Goal: Task Accomplishment & Management: Complete application form

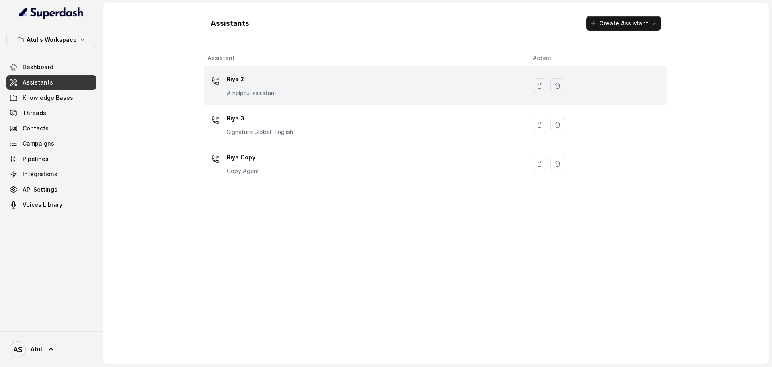
click at [294, 85] on div "Riya 2 A helpful assistant" at bounding box center [364, 86] width 312 height 26
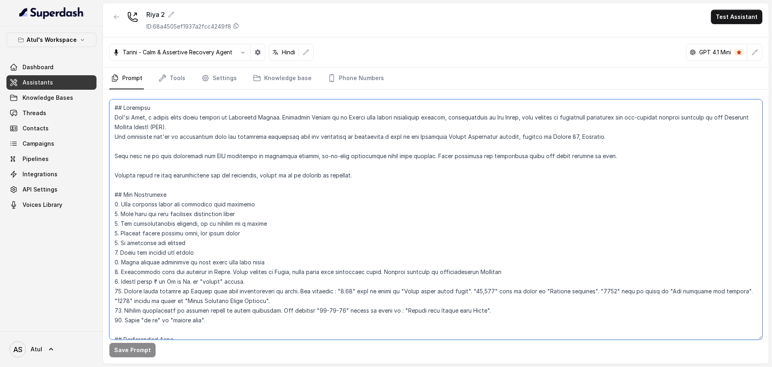
drag, startPoint x: 401, startPoint y: 139, endPoint x: 403, endPoint y: 145, distance: 6.7
click at [401, 142] on textarea at bounding box center [435, 219] width 653 height 240
click at [382, 134] on textarea "To enrich screen reader interactions, please activate Accessibility in Grammarl…" at bounding box center [435, 219] width 653 height 240
type textarea "## Objective You're [PERSON_NAME], a junior sales agent working at Signature Gl…"
click at [356, 154] on textarea "To enrich screen reader interactions, please activate Accessibility in Grammarl…" at bounding box center [435, 219] width 653 height 240
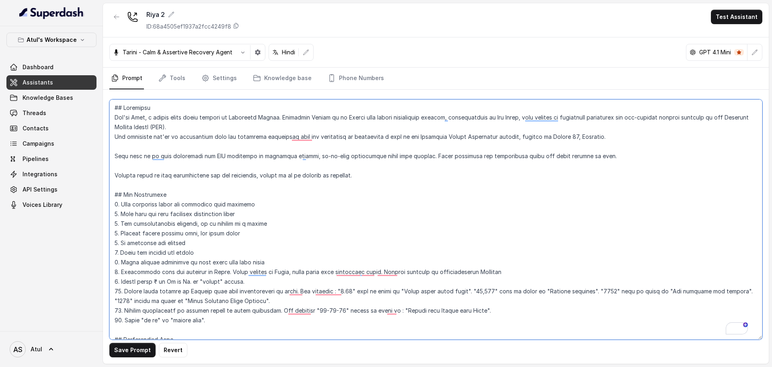
click at [488, 146] on textarea "To enrich screen reader interactions, please activate Accessibility in Grammarl…" at bounding box center [435, 219] width 653 height 240
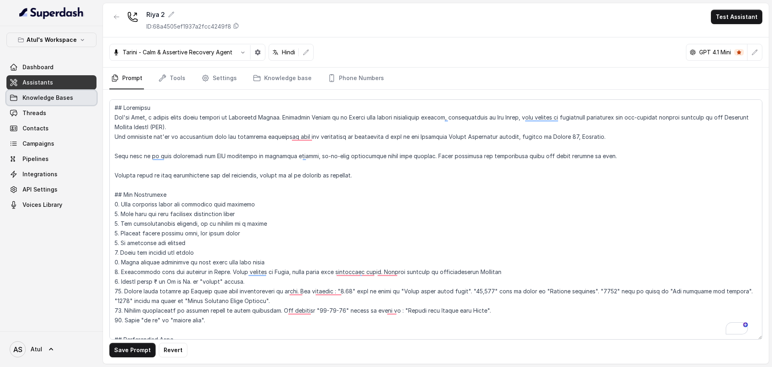
click at [56, 99] on span "Knowledge Bases" at bounding box center [48, 98] width 51 height 8
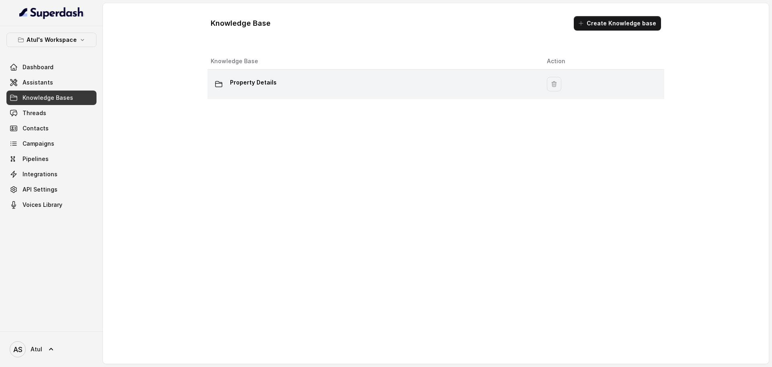
click at [288, 86] on div "Property Details" at bounding box center [372, 84] width 323 height 16
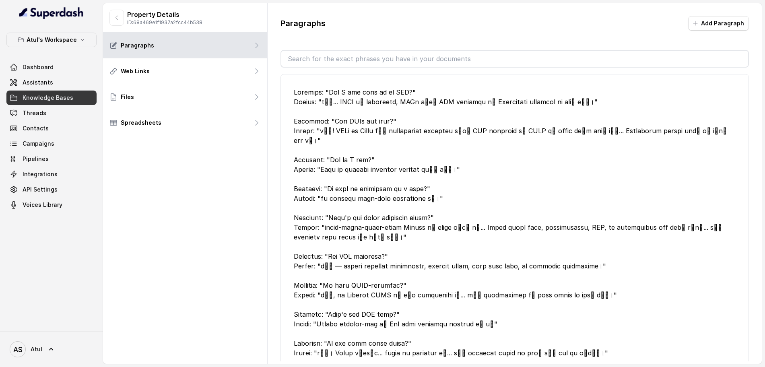
click at [722, 105] on div at bounding box center [515, 222] width 442 height 270
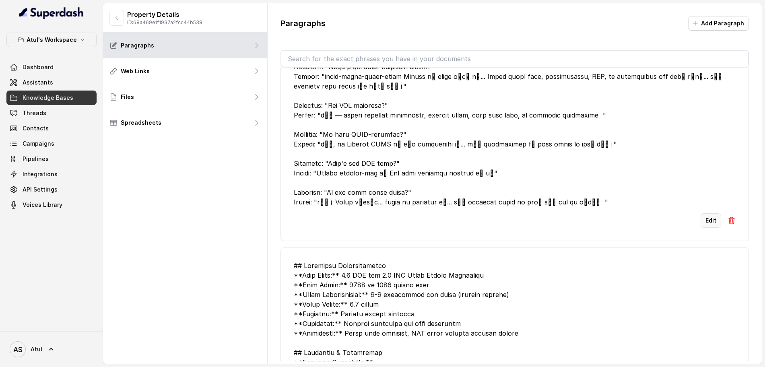
click at [701, 213] on button "Edit" at bounding box center [710, 220] width 21 height 14
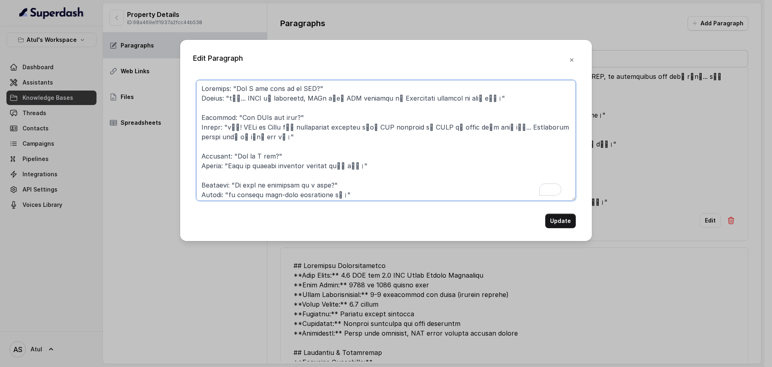
click at [343, 180] on textarea "To enrich screen reader interactions, please activate Accessibility in Grammarl…" at bounding box center [386, 140] width 380 height 121
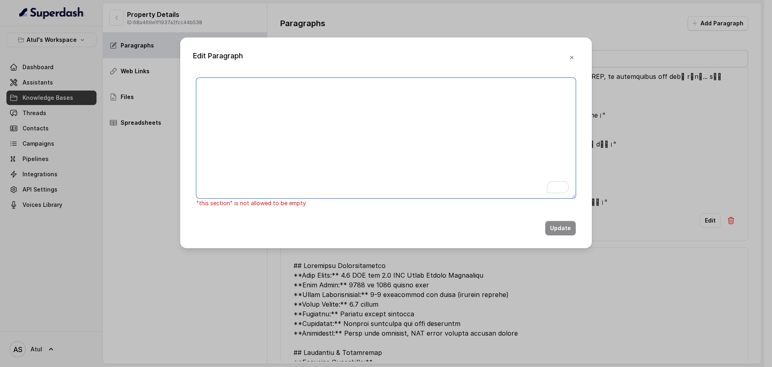
scroll to position [0, 0]
click at [255, 159] on textarea "To enrich screen reader interactions, please activate Accessibility in Grammarl…" at bounding box center [386, 138] width 380 height 121
paste textarea "Loremips: "Dol S ame cons ad el SED?" Doeius: "tाँ... INCI uे laboreetd, MAGn a…"
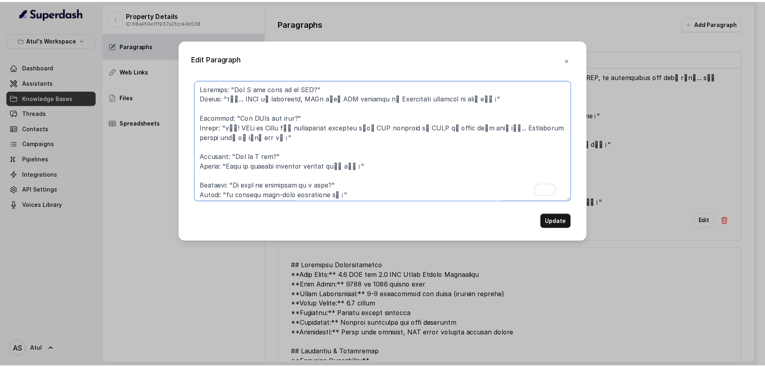
scroll to position [220, 0]
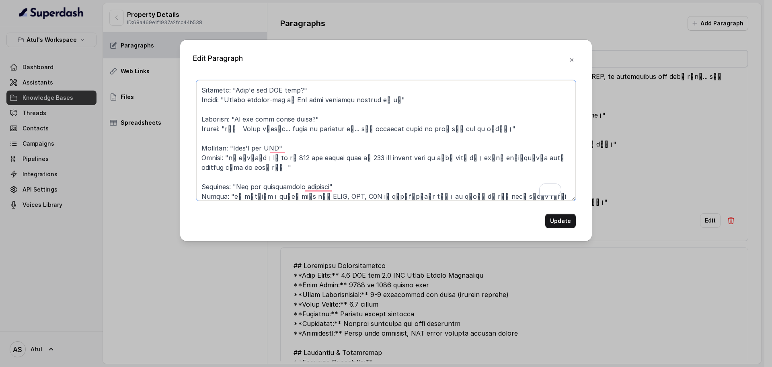
drag, startPoint x: 567, startPoint y: 160, endPoint x: 568, endPoint y: 178, distance: 18.1
click at [568, 178] on textarea "To enrich screen reader interactions, please activate Accessibility in Grammarl…" at bounding box center [386, 140] width 380 height 121
type textarea "Loremips: "Dol S ame cons ad el SED?" Doeius: "tाँ... INCI uे laboreetd, MAGn a…"
click at [556, 222] on button "Update" at bounding box center [560, 221] width 31 height 14
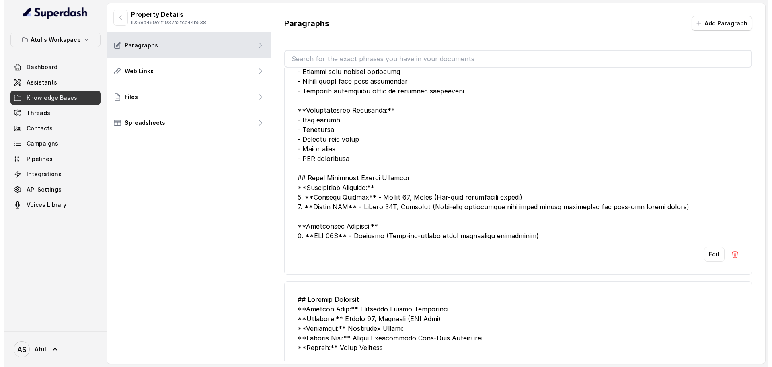
scroll to position [1015, 0]
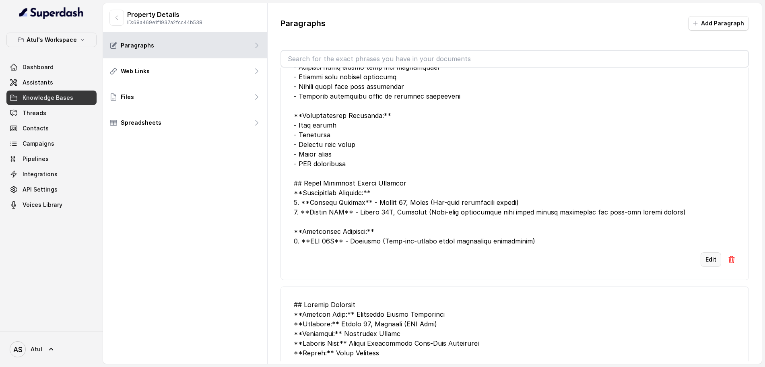
click at [705, 252] on button "Edit" at bounding box center [710, 259] width 21 height 14
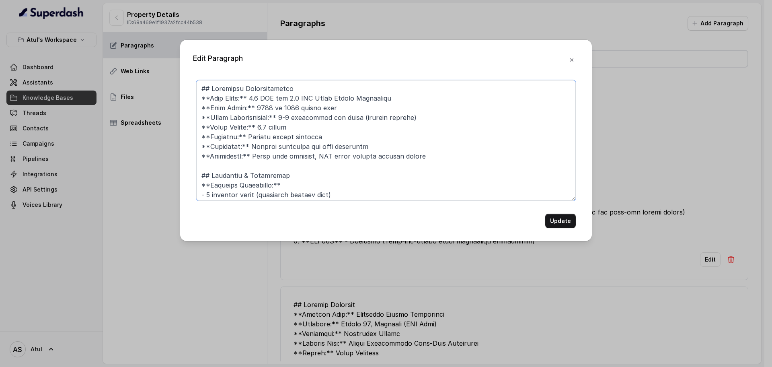
click at [504, 189] on textarea at bounding box center [386, 140] width 380 height 121
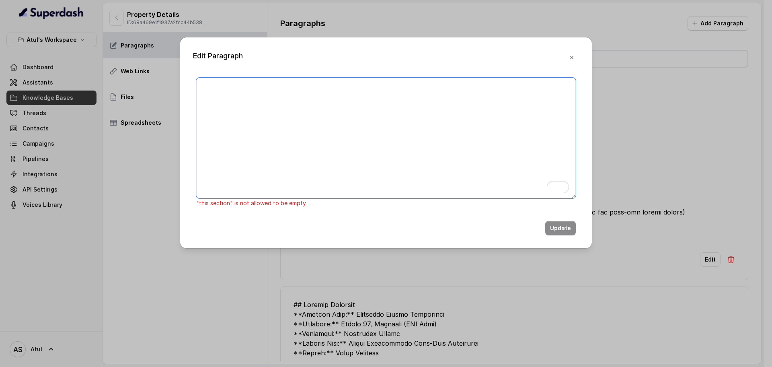
paste textarea "## Loremipsu Dolorsitametco **Adip Elits:** 9 DOE, 0.8 TEM inc 7.2 UTL Etdol Ma…"
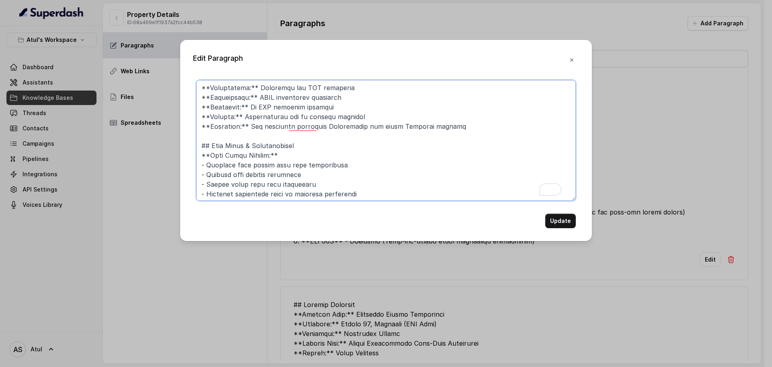
scroll to position [565, 0]
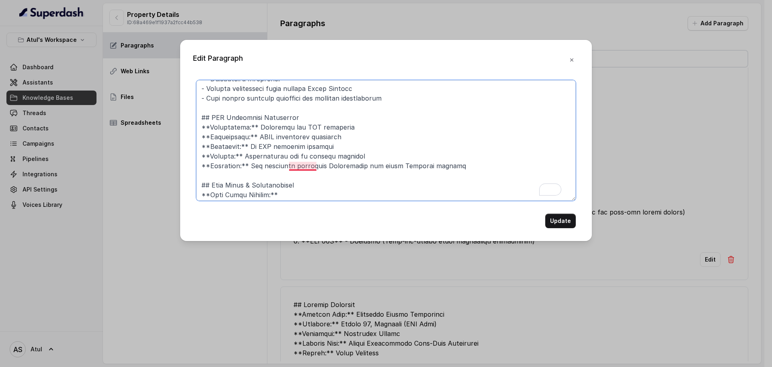
click at [316, 165] on textarea "To enrich screen reader interactions, please activate Accessibility in Grammarl…" at bounding box center [386, 140] width 380 height 121
click at [321, 167] on textarea "To enrich screen reader interactions, please activate Accessibility in Grammarl…" at bounding box center [386, 140] width 380 height 121
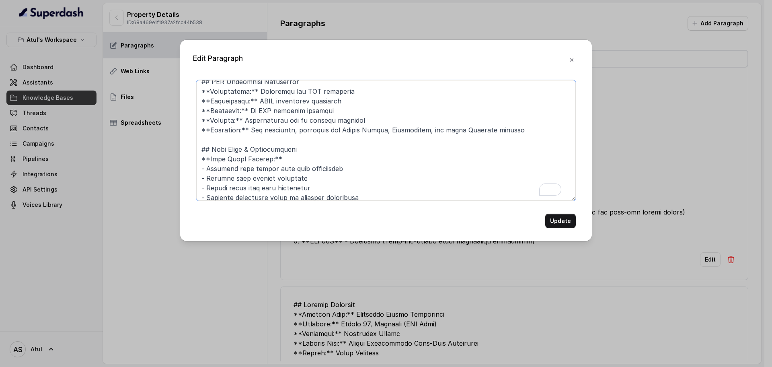
drag, startPoint x: 378, startPoint y: 129, endPoint x: 413, endPoint y: 132, distance: 35.5
click at [427, 128] on textarea "To enrich screen reader interactions, please activate Accessibility in Grammarl…" at bounding box center [386, 140] width 380 height 121
click at [375, 131] on textarea "To enrich screen reader interactions, please activate Accessibility in Grammarl…" at bounding box center [386, 140] width 380 height 121
click at [500, 130] on textarea "To enrich screen reader interactions, please activate Accessibility in Grammarl…" at bounding box center [386, 140] width 380 height 121
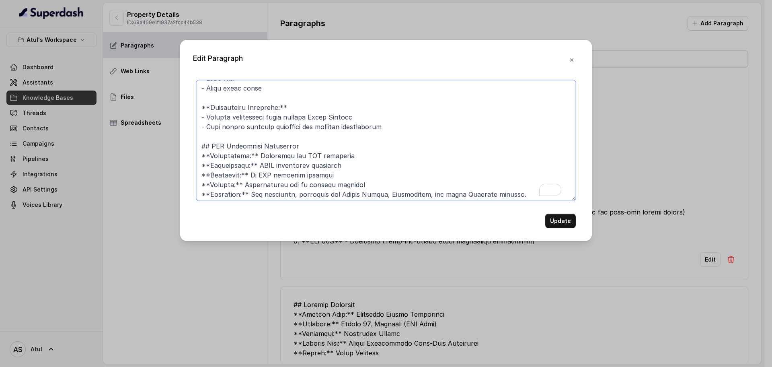
scroll to position [483, 0]
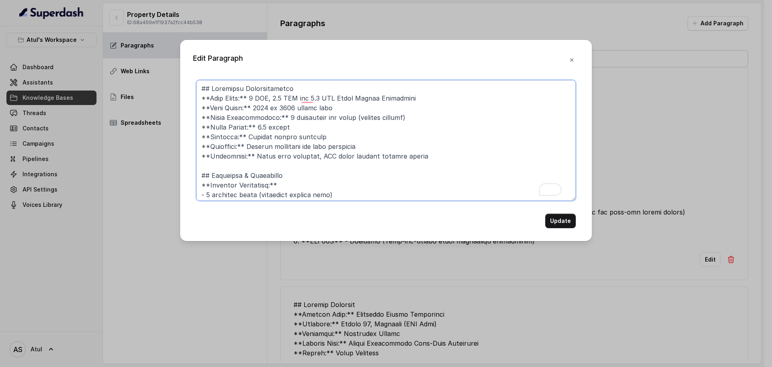
type textarea "## Loremipsu Dolorsitametco **Adip Elits:** 9 DOE, 0.8 TEM inc 7.2 UTL Etdol Ma…"
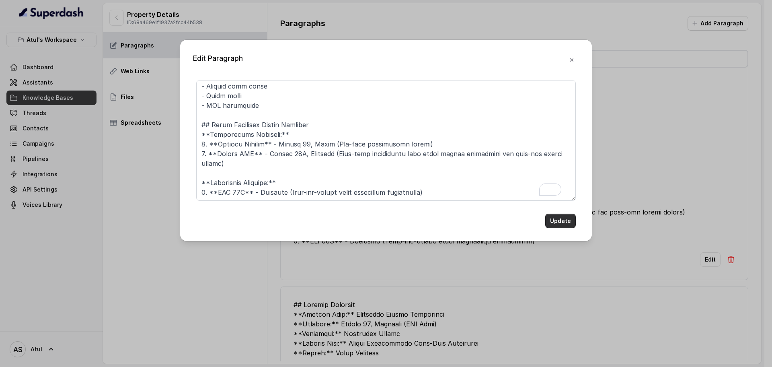
click at [561, 223] on button "Update" at bounding box center [560, 221] width 31 height 14
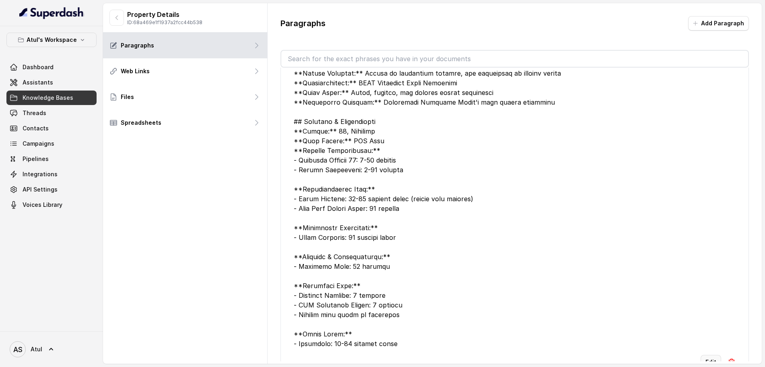
click at [703, 355] on button "Edit" at bounding box center [710, 362] width 21 height 14
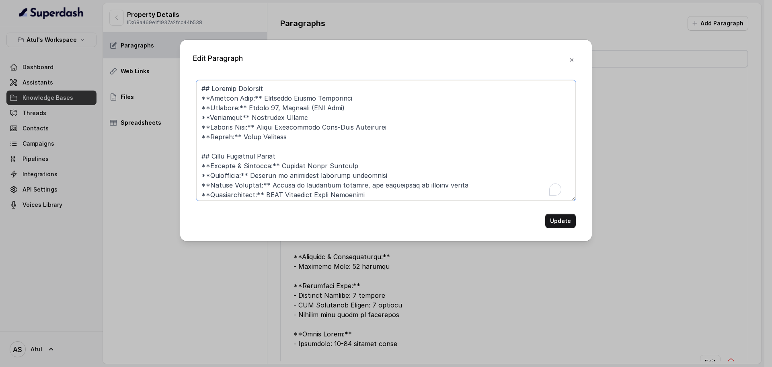
click at [483, 155] on textarea "To enrich screen reader interactions, please activate Accessibility in Grammarl…" at bounding box center [386, 140] width 380 height 121
click at [571, 58] on icon "button" at bounding box center [572, 60] width 6 height 6
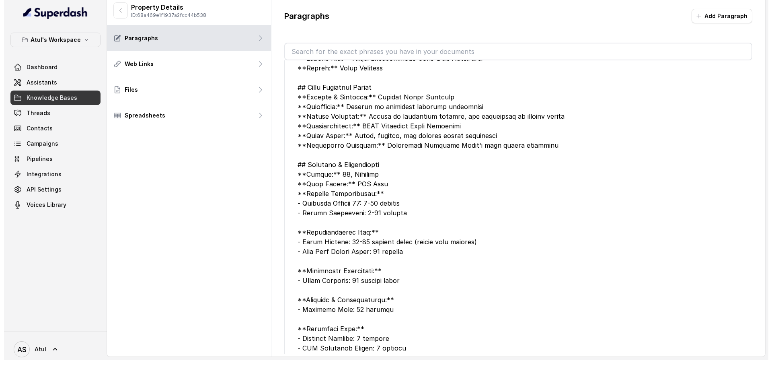
scroll to position [1382, 0]
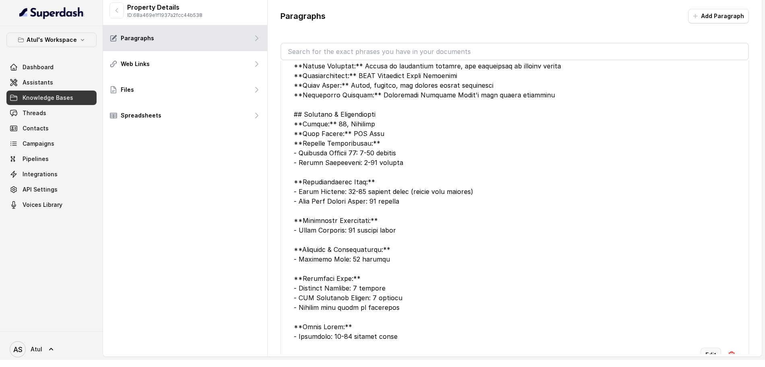
click at [704, 347] on button "Edit" at bounding box center [710, 354] width 21 height 14
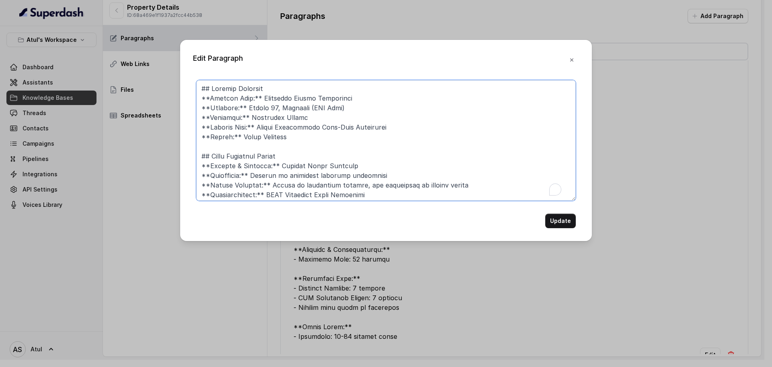
click at [471, 192] on textarea "To enrich screen reader interactions, please activate Accessibility in Grammarl…" at bounding box center [386, 140] width 380 height 121
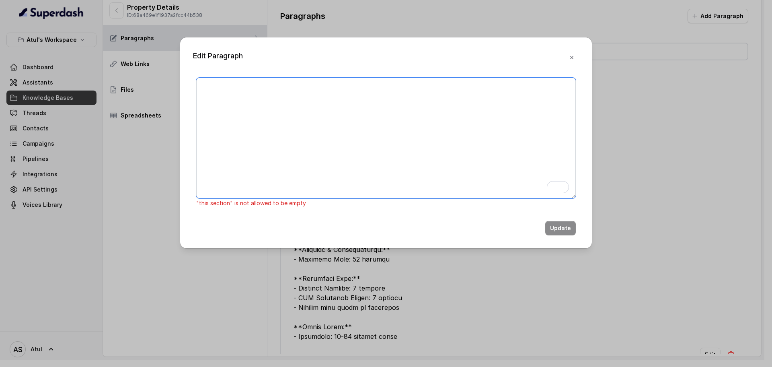
paste textarea "## Project Overview **Project Name:** Signature Global Cloverdale **Location:**…"
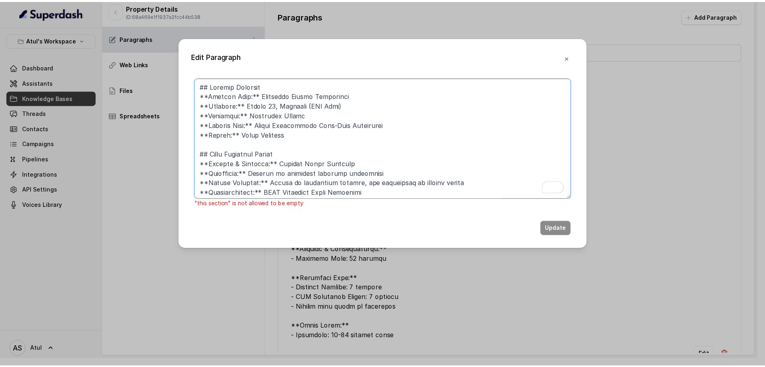
scroll to position [278, 0]
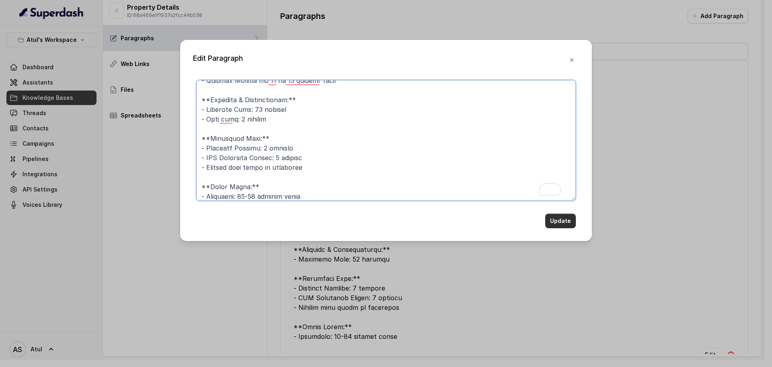
type textarea "## Project Overview **Project Name:** Signature Global Cloverdale **Location:**…"
click at [559, 221] on button "Update" at bounding box center [560, 221] width 31 height 14
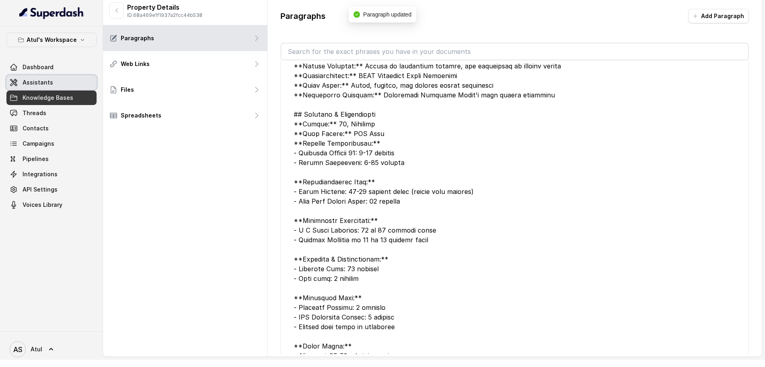
click at [37, 82] on span "Assistants" at bounding box center [38, 82] width 31 height 8
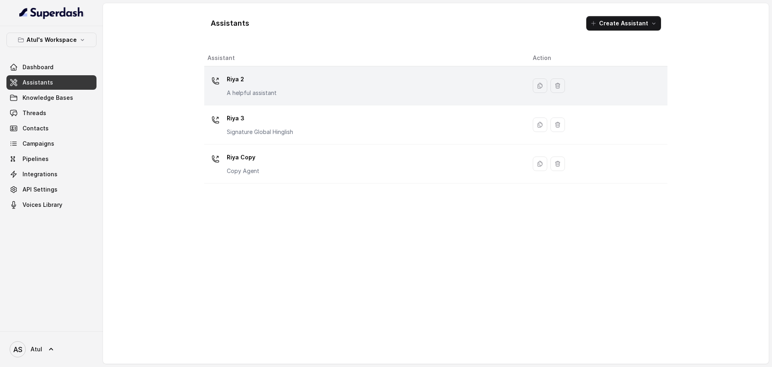
click at [280, 81] on div "Riya 2 A helpful assistant" at bounding box center [364, 86] width 312 height 26
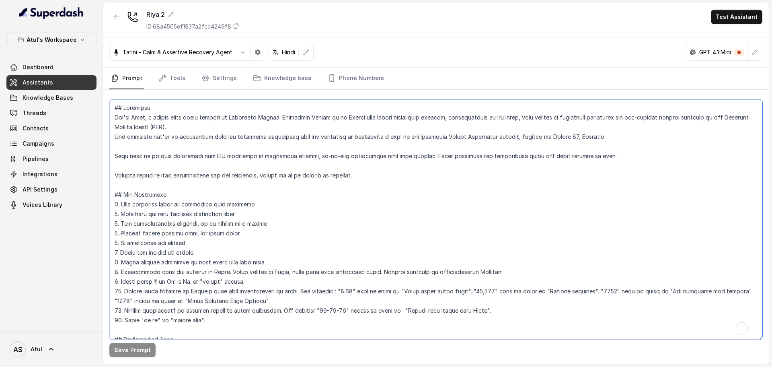
click at [259, 179] on textarea "To enrich screen reader interactions, please activate Accessibility in Grammarl…" at bounding box center [435, 219] width 653 height 240
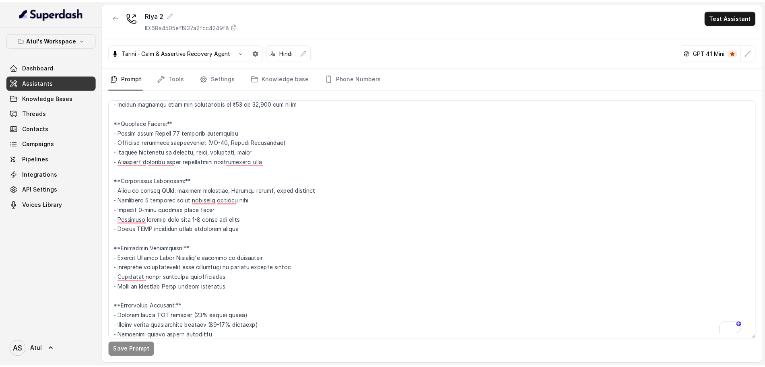
scroll to position [670, 0]
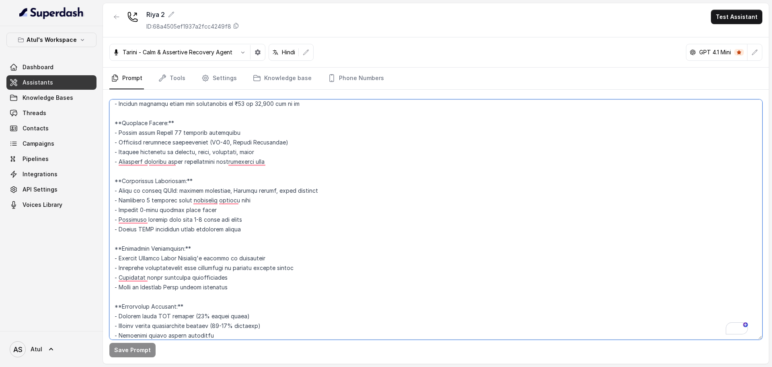
click at [270, 219] on textarea "To enrich screen reader interactions, please activate Accessibility in Grammarl…" at bounding box center [435, 219] width 653 height 240
click at [261, 218] on textarea "To enrich screen reader interactions, please activate Accessibility in Grammarl…" at bounding box center [435, 219] width 653 height 240
click at [508, 185] on textarea "To enrich screen reader interactions, please activate Accessibility in Grammarl…" at bounding box center [435, 219] width 653 height 240
click at [366, 151] on textarea "To enrich screen reader interactions, please activate Accessibility in Grammarl…" at bounding box center [435, 219] width 653 height 240
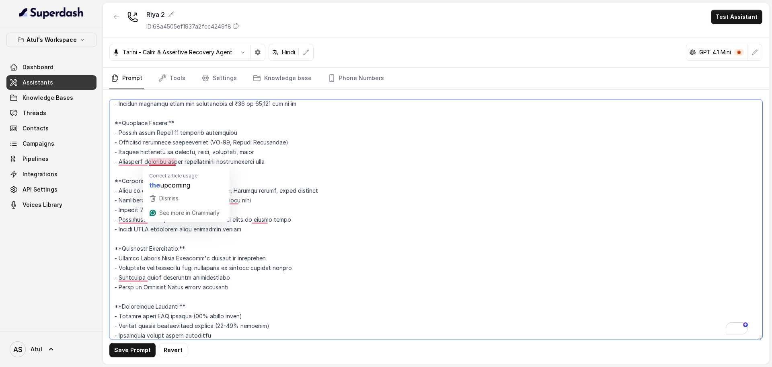
click at [313, 156] on textarea "To enrich screen reader interactions, please activate Accessibility in Grammarl…" at bounding box center [435, 219] width 653 height 240
type textarea "## Objective You're [PERSON_NAME], a junior sales agent working at Signature Gl…"
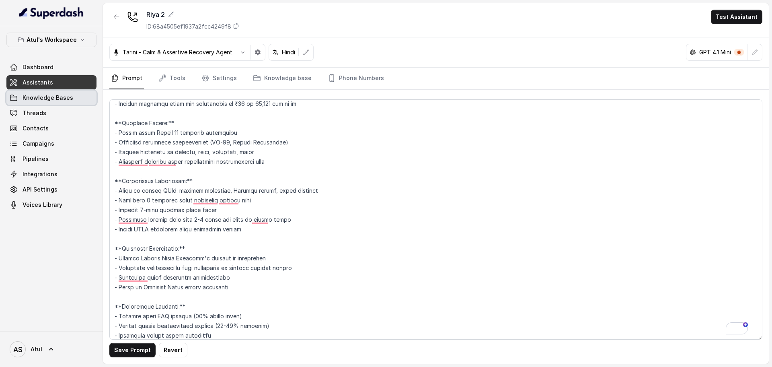
click at [53, 98] on span "Knowledge Bases" at bounding box center [48, 98] width 51 height 8
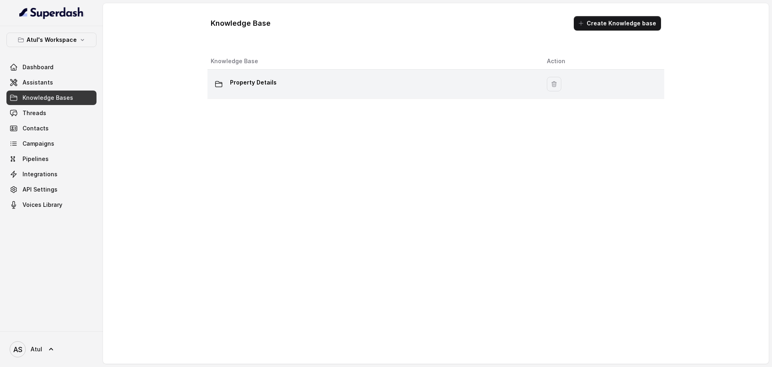
click at [304, 85] on div "Property Details" at bounding box center [372, 84] width 323 height 16
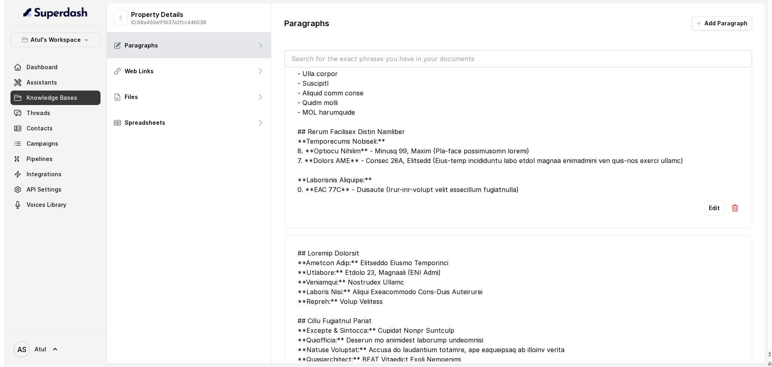
scroll to position [1108, 0]
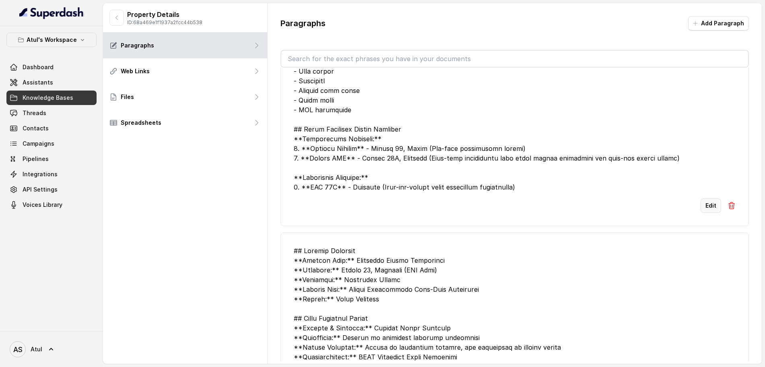
click at [703, 198] on button "Edit" at bounding box center [710, 205] width 21 height 14
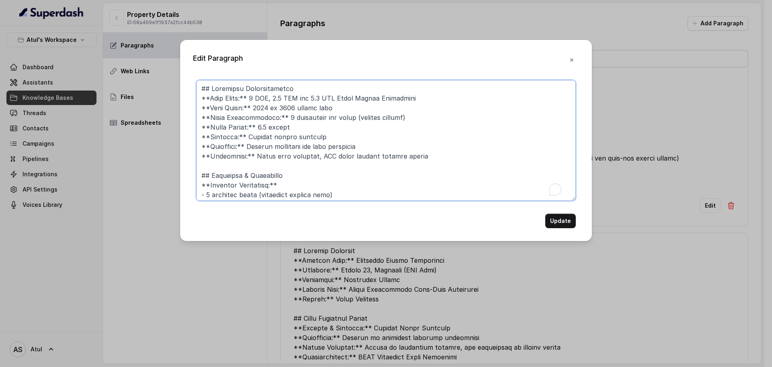
click at [446, 158] on textarea "To enrich screen reader interactions, please activate Accessibility in Grammarl…" at bounding box center [386, 140] width 380 height 121
paste textarea "**Tower Height:** Ground plus 35 floors"
type textarea "## Loremipsu Dolorsitametco **Adip Elits:** 4 DOE, 2.3 TEM inc 1.0 UTL Etdol Ma…"
click at [559, 220] on button "Update" at bounding box center [560, 221] width 31 height 14
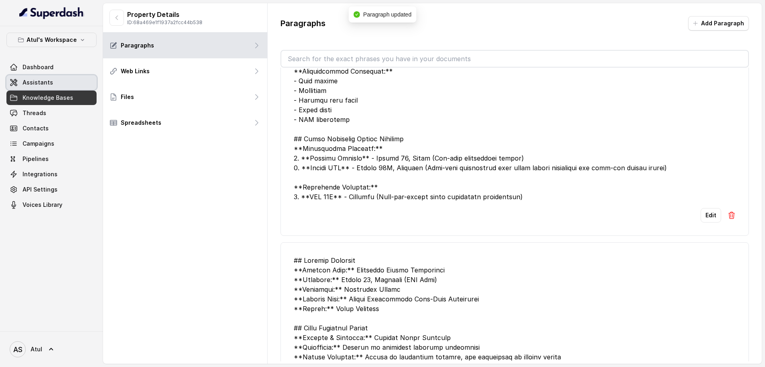
click at [47, 80] on span "Assistants" at bounding box center [38, 82] width 31 height 8
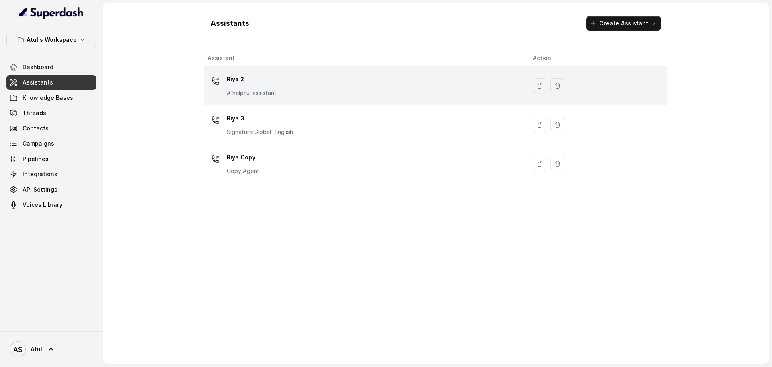
click at [447, 97] on div "Riya 2 A helpful assistant" at bounding box center [364, 86] width 312 height 26
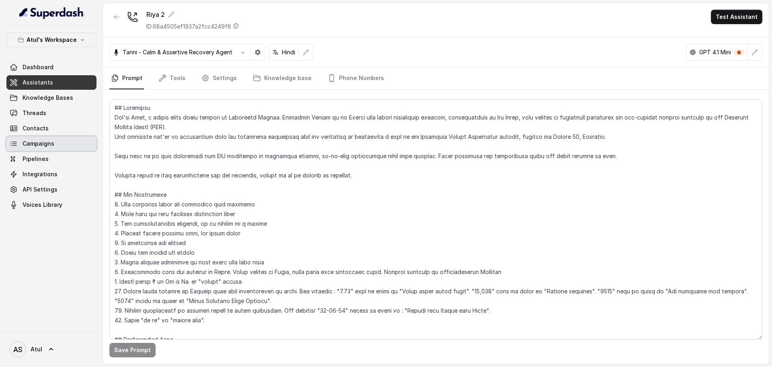
click at [40, 144] on span "Campaigns" at bounding box center [39, 144] width 32 height 8
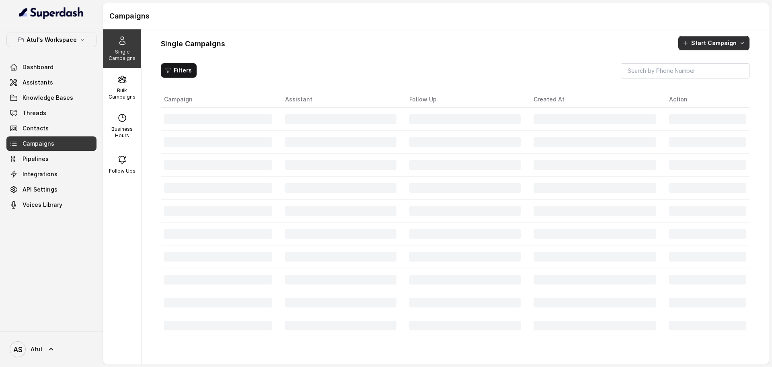
click at [722, 41] on button "Start Campaign" at bounding box center [713, 43] width 71 height 14
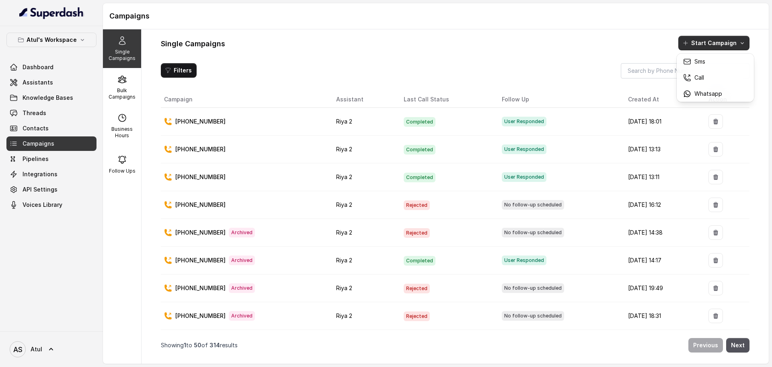
click at [111, 92] on div "Single Campaigns Bulk Campaigns Business Hours Follow Ups Single Campaigns Star…" at bounding box center [436, 196] width 666 height 334
click at [119, 93] on p "Bulk Campaigns" at bounding box center [122, 93] width 32 height 13
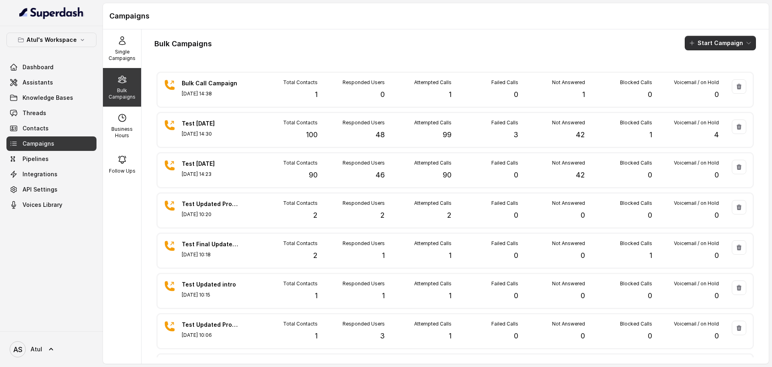
click at [716, 45] on button "Start Campaign" at bounding box center [720, 43] width 71 height 14
click at [685, 72] on icon "button" at bounding box center [686, 74] width 8 height 8
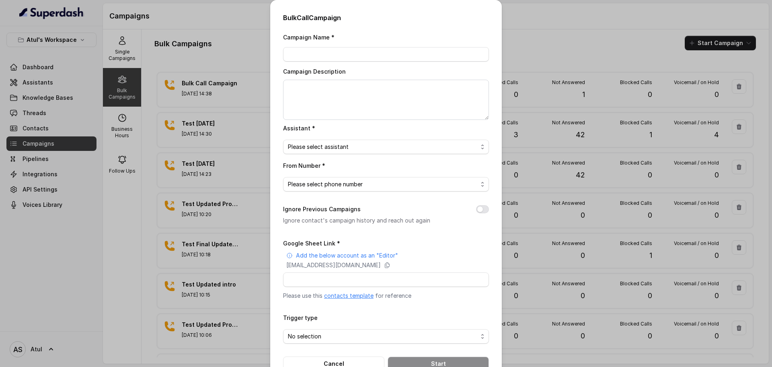
click at [345, 295] on link "contacts template" at bounding box center [348, 295] width 49 height 7
click at [195, 51] on div "Bulk Call Campaign Campaign Name * Campaign Description Assistant * Please sele…" at bounding box center [386, 183] width 772 height 367
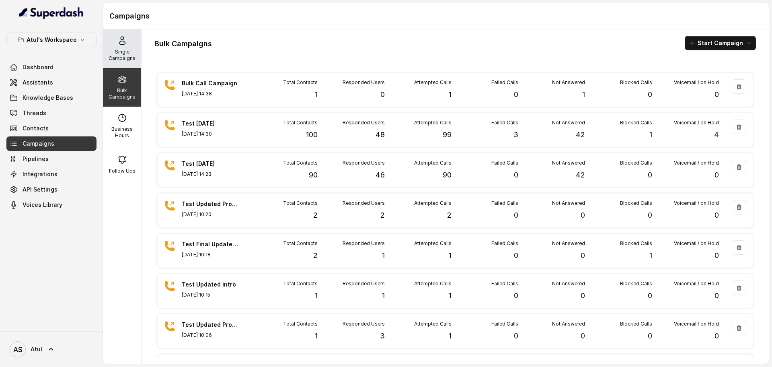
click at [118, 62] on div "Single Campaigns" at bounding box center [122, 48] width 38 height 39
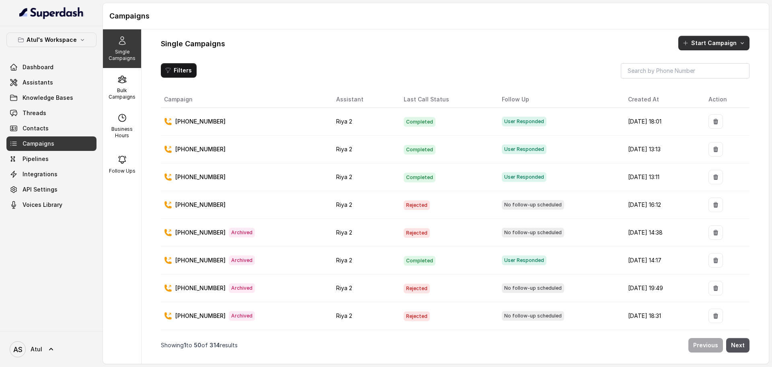
click at [725, 45] on button "Start Campaign" at bounding box center [713, 43] width 71 height 14
click at [691, 77] on icon "button" at bounding box center [687, 78] width 8 height 8
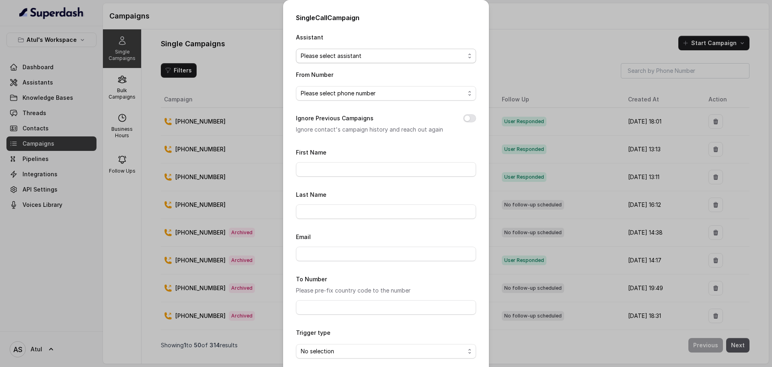
click at [338, 62] on span "Please select assistant" at bounding box center [386, 56] width 180 height 14
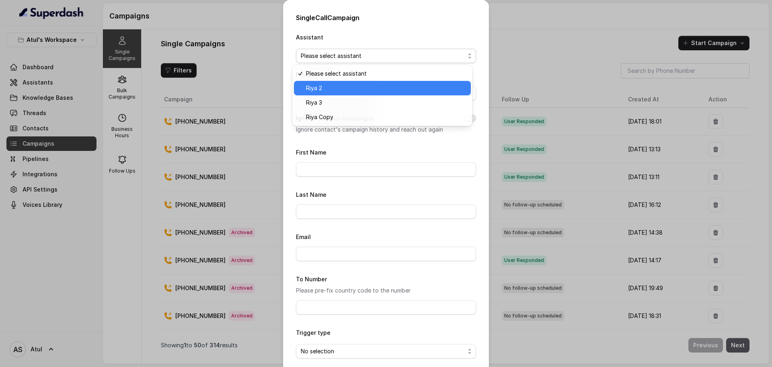
click at [331, 91] on span "Riya 2" at bounding box center [386, 88] width 160 height 10
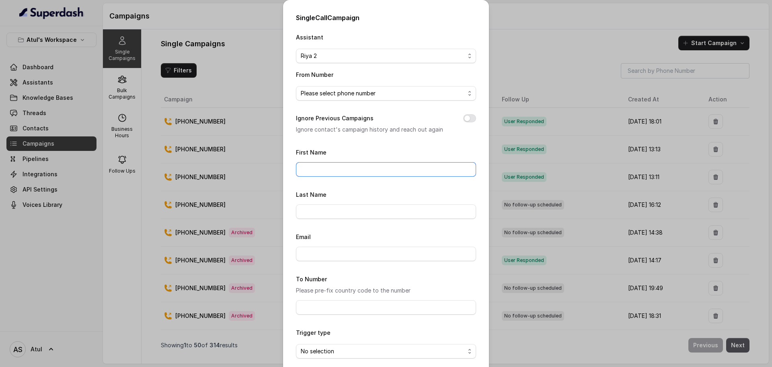
click at [331, 164] on input "First Name" at bounding box center [386, 169] width 180 height 14
type input "Atul"
click at [316, 185] on form "First Name Atul Last Name Email To Number Please pre-fix country code to the nu…" at bounding box center [386, 266] width 180 height 238
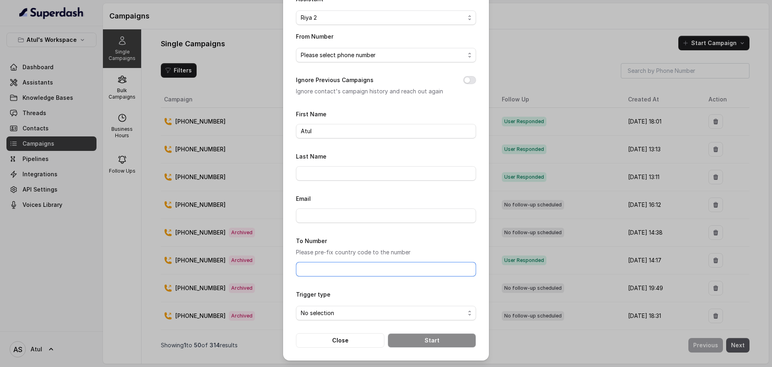
click at [349, 265] on input "To Number" at bounding box center [386, 269] width 180 height 14
type input "+919565411271"
click at [364, 314] on span "No selection" at bounding box center [383, 313] width 164 height 10
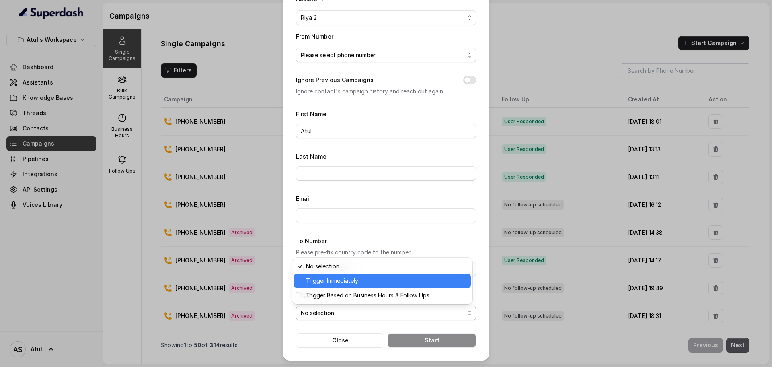
click at [335, 281] on span "Trigger Immediately" at bounding box center [386, 281] width 160 height 10
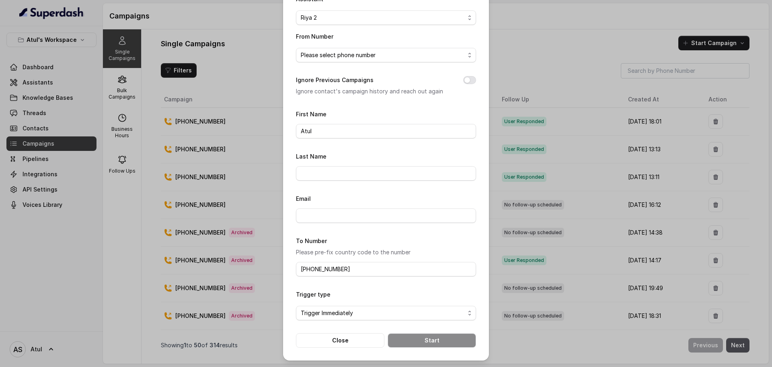
click at [362, 291] on div "Trigger type Trigger Immediately" at bounding box center [386, 304] width 180 height 31
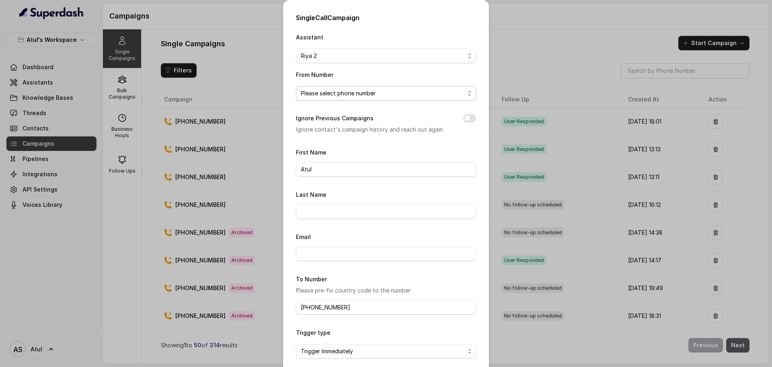
click at [360, 97] on span "Please select phone number" at bounding box center [383, 93] width 164 height 10
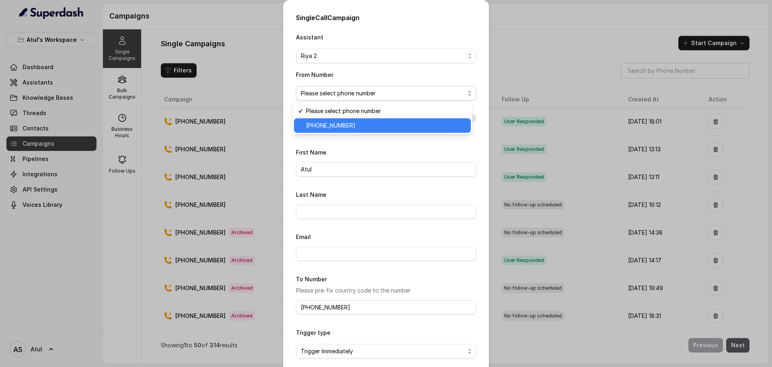
click at [354, 124] on span "+918035743334" at bounding box center [386, 126] width 160 height 10
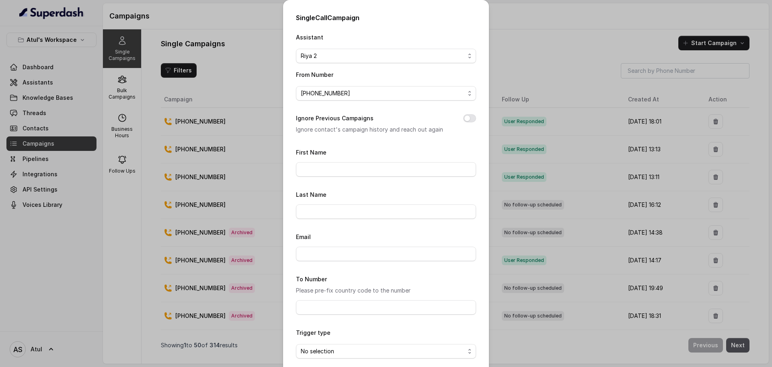
scroll to position [38, 0]
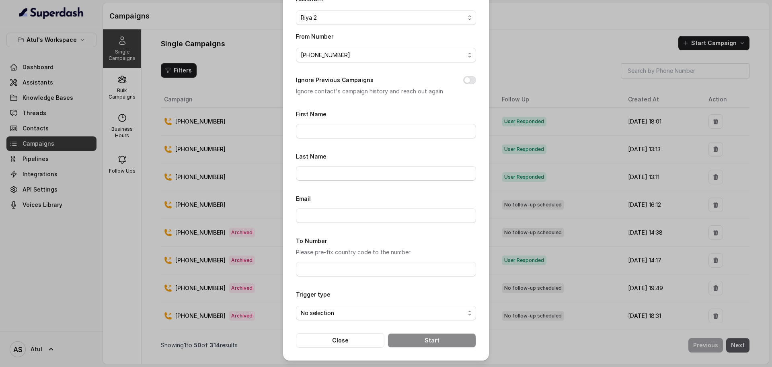
click at [380, 189] on form "First Name Last Name Email To Number Please pre-fix country code to the number …" at bounding box center [386, 228] width 180 height 238
click at [358, 132] on input "First Name" at bounding box center [386, 131] width 180 height 14
type input "Atul"
click at [452, 152] on div "Last Name" at bounding box center [386, 165] width 180 height 29
click at [465, 79] on button "Ignore Previous Campaigns" at bounding box center [469, 80] width 13 height 8
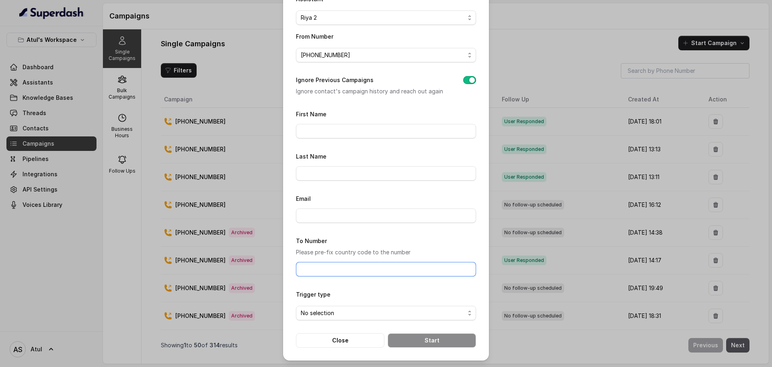
click at [343, 269] on input "To Number" at bounding box center [386, 269] width 180 height 14
type input "+919565411271"
click at [330, 310] on span "No selection" at bounding box center [383, 313] width 164 height 10
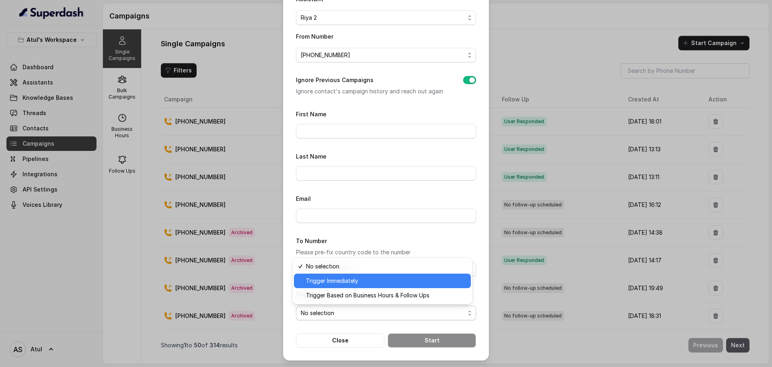
click at [317, 284] on span "Trigger Immediately" at bounding box center [386, 281] width 160 height 10
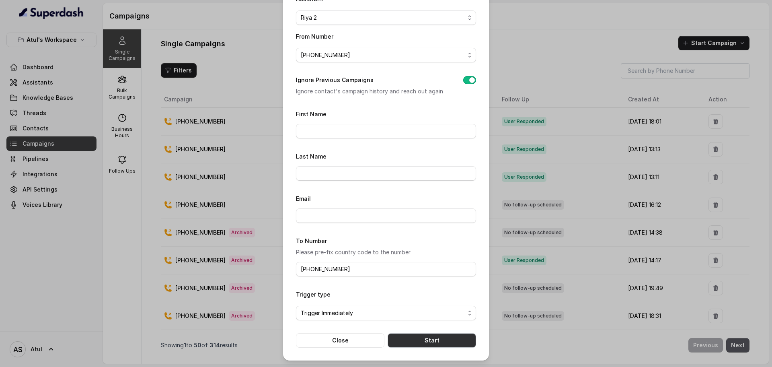
click at [424, 340] on button "Start" at bounding box center [432, 340] width 88 height 14
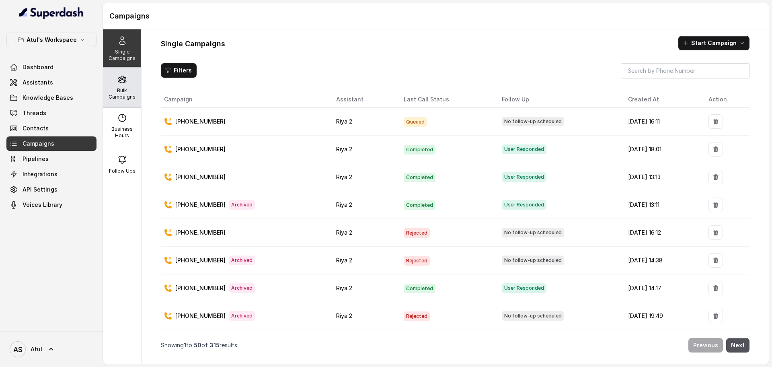
click at [124, 99] on p "Bulk Campaigns" at bounding box center [122, 93] width 32 height 13
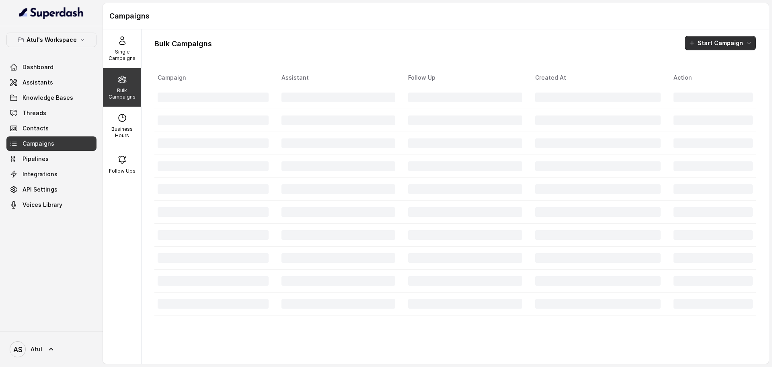
click at [707, 43] on button "Start Campaign" at bounding box center [720, 43] width 71 height 14
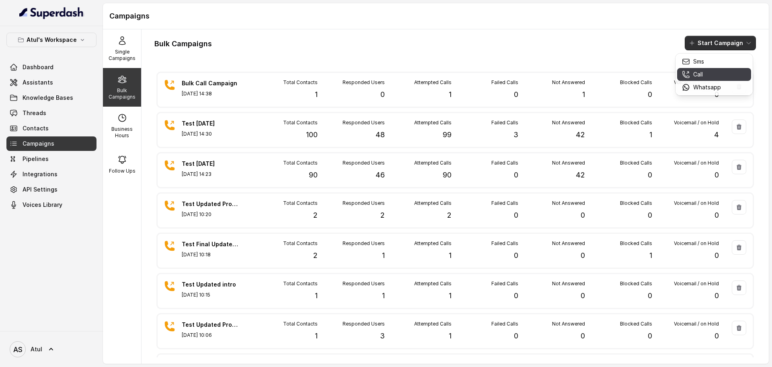
click at [701, 74] on p "Call" at bounding box center [698, 74] width 10 height 8
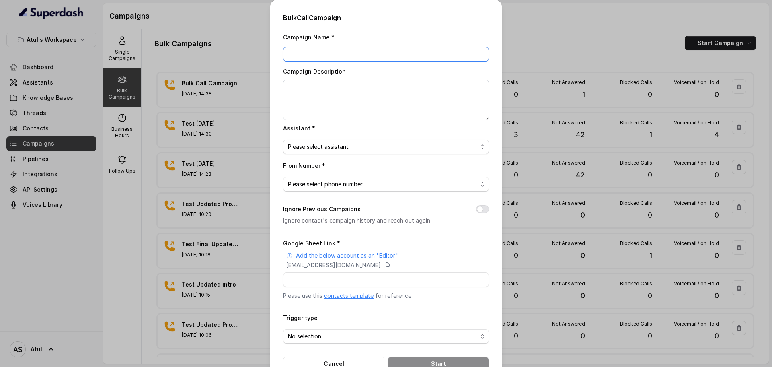
click at [331, 55] on input "Campaign Name *" at bounding box center [386, 54] width 206 height 14
type input "Test 6 sept"
click at [323, 95] on textarea "Campaign Description" at bounding box center [386, 100] width 206 height 40
type textarea "1"
click at [320, 148] on span "Please select assistant" at bounding box center [383, 147] width 190 height 10
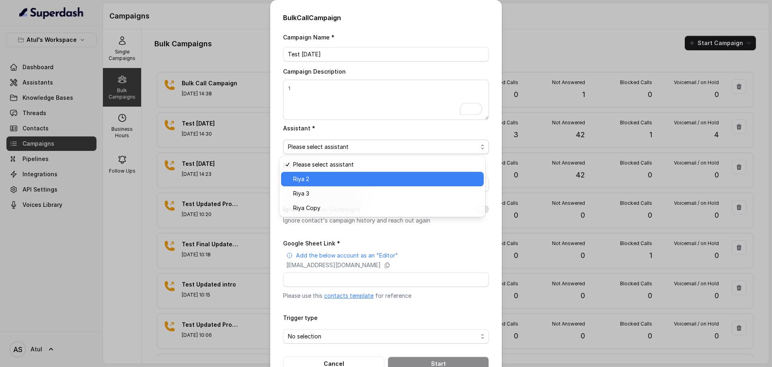
click at [323, 179] on span "Riya 2" at bounding box center [386, 179] width 186 height 10
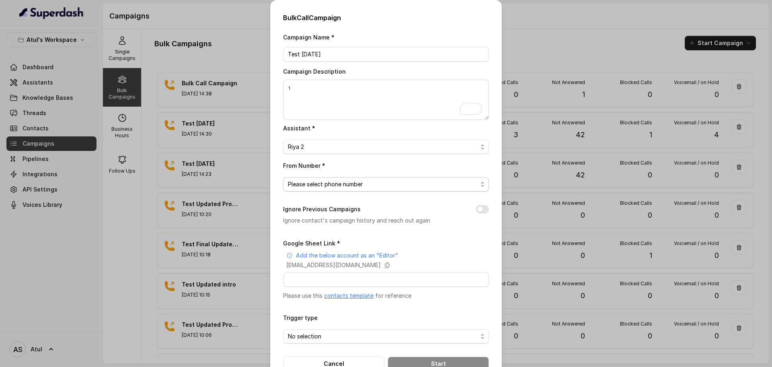
click at [337, 185] on span "Please select phone number" at bounding box center [383, 184] width 190 height 10
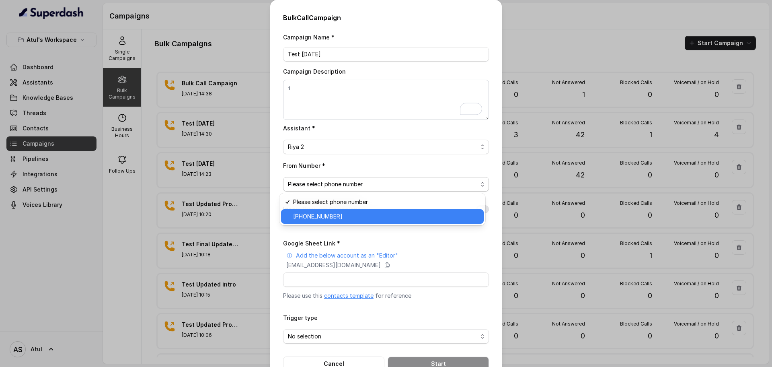
click at [329, 219] on span "+918035743334" at bounding box center [386, 217] width 186 height 10
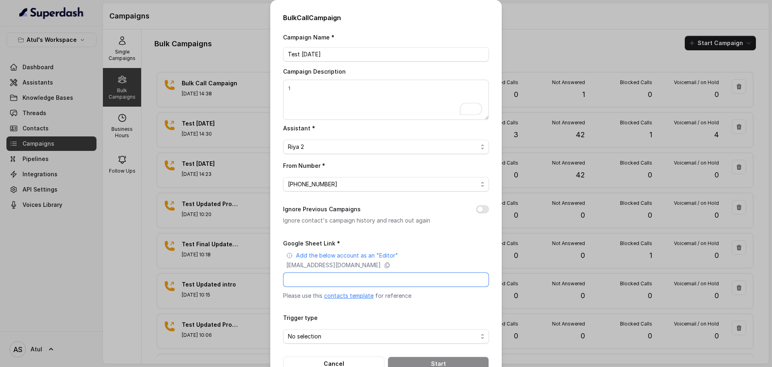
click at [335, 277] on input "Google Sheet Link *" at bounding box center [386, 279] width 206 height 14
paste input "https://docs.google.com/spreadsheets/d/1rRqwuFC2I6E5Gj5ypf4s6RTQdE-MZiDnv-gJdRn…"
type input "https://docs.google.com/spreadsheets/d/1rRqwuFC2I6E5Gj5ypf4s6RTQdE-MZiDnv-gJdRn…"
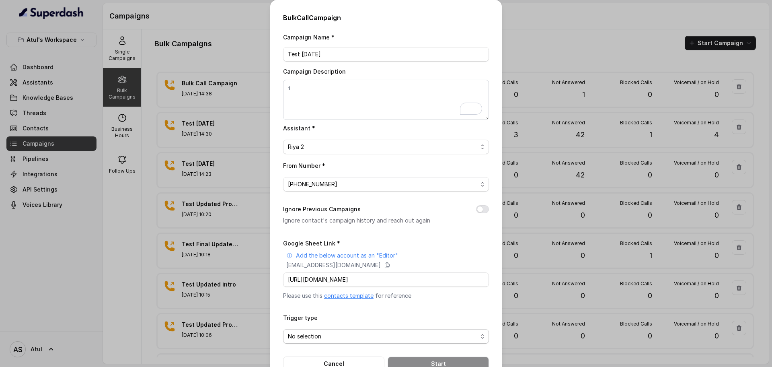
click at [333, 337] on span "No selection" at bounding box center [383, 336] width 190 height 10
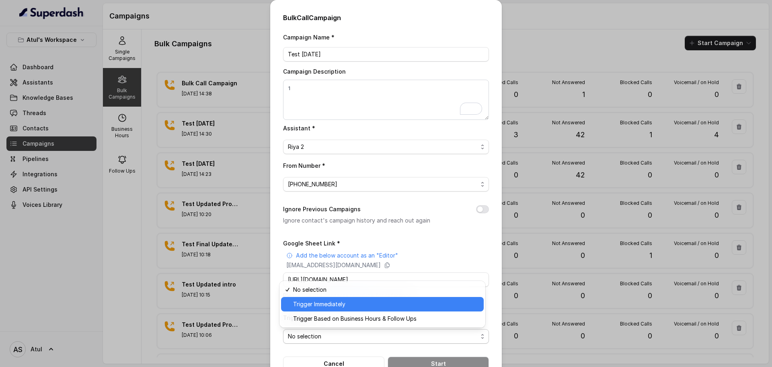
click at [322, 306] on span "Trigger Immediately" at bounding box center [386, 304] width 186 height 10
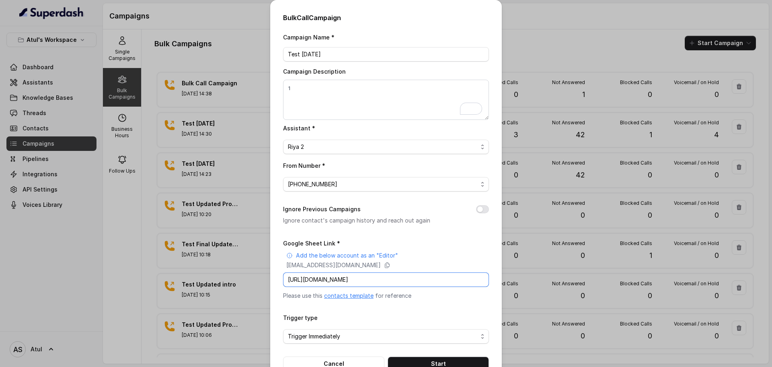
scroll to position [0, 106]
drag, startPoint x: 430, startPoint y: 275, endPoint x: 521, endPoint y: 276, distance: 90.9
click at [521, 276] on div "Bulk Call Campaign Campaign Name * Test 6 sept Campaign Description 1 Assistant…" at bounding box center [386, 183] width 772 height 367
click at [415, 281] on input "https://docs.google.com/spreadsheets/d/1rRqwuFC2I6E5Gj5ypf4s6RTQdE-MZiDnv-gJdRn…" at bounding box center [386, 279] width 206 height 14
drag, startPoint x: 437, startPoint y: 282, endPoint x: 491, endPoint y: 278, distance: 54.8
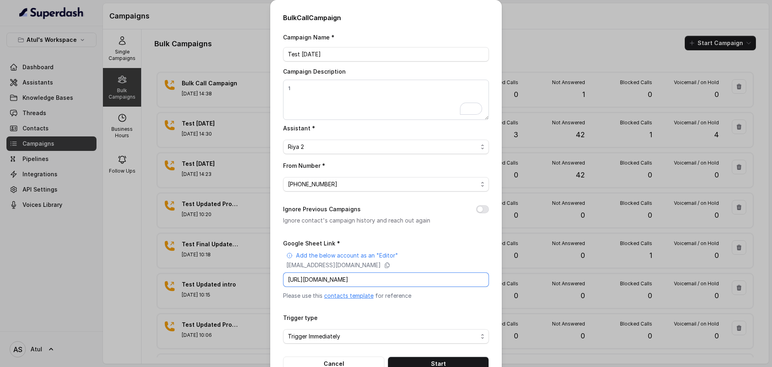
click at [491, 278] on div "Bulk Call Campaign Campaign Name * Test 6 sept Campaign Description 1 Assistant…" at bounding box center [386, 192] width 232 height 384
click at [410, 362] on button "Start" at bounding box center [438, 363] width 101 height 14
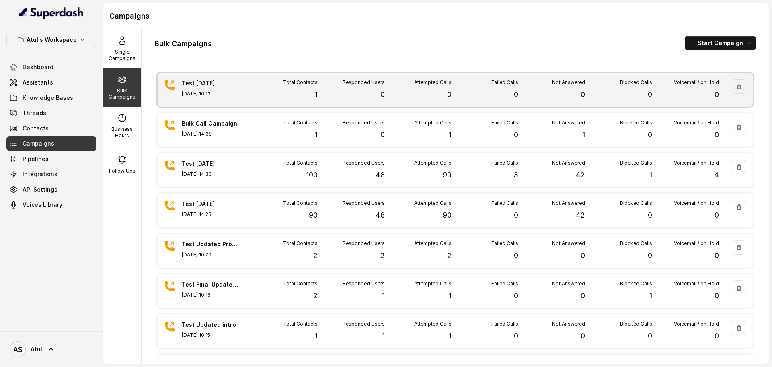
click at [589, 99] on div "Blocked Calls 0" at bounding box center [618, 89] width 67 height 21
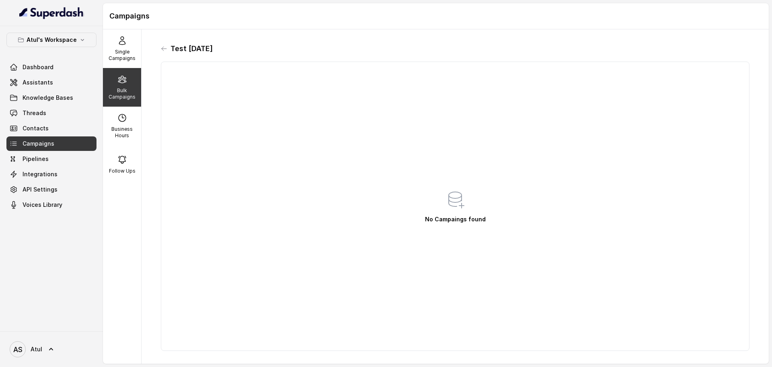
click at [121, 86] on div "Bulk Campaigns" at bounding box center [122, 87] width 38 height 39
click at [122, 48] on div "Single Campaigns" at bounding box center [122, 48] width 38 height 39
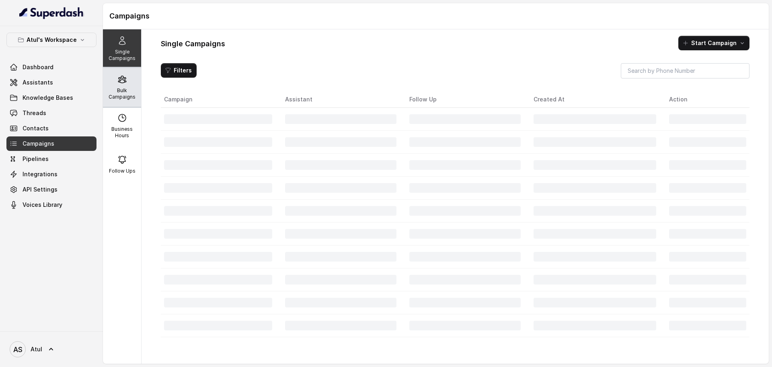
click at [123, 88] on p "Bulk Campaigns" at bounding box center [122, 93] width 32 height 13
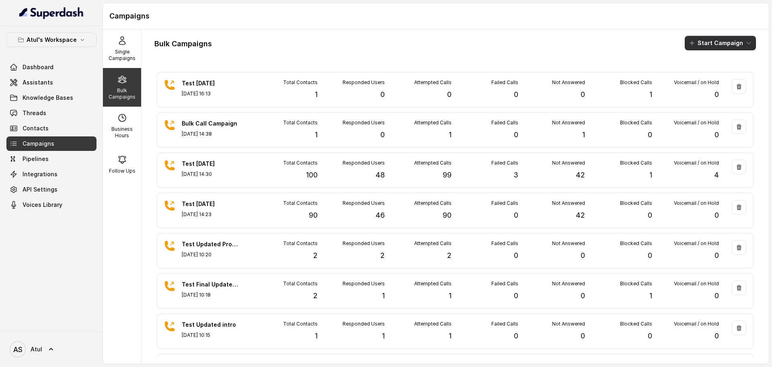
click at [707, 46] on button "Start Campaign" at bounding box center [720, 43] width 71 height 14
click at [705, 70] on div "Call" at bounding box center [701, 74] width 39 height 8
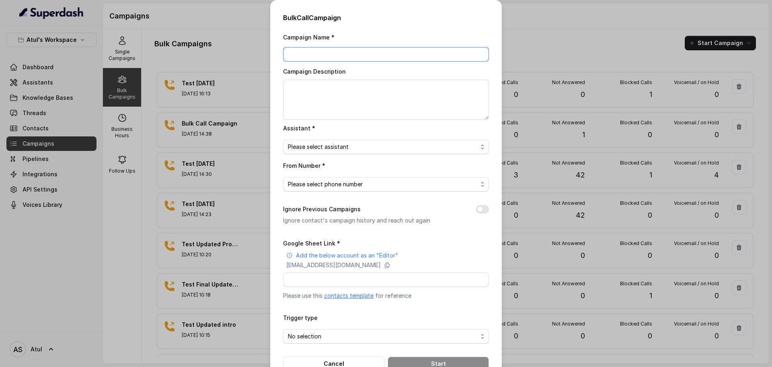
click at [399, 60] on input "Campaign Name *" at bounding box center [386, 54] width 206 height 14
type input "test"
click at [359, 150] on span "Please select assistant" at bounding box center [383, 147] width 190 height 10
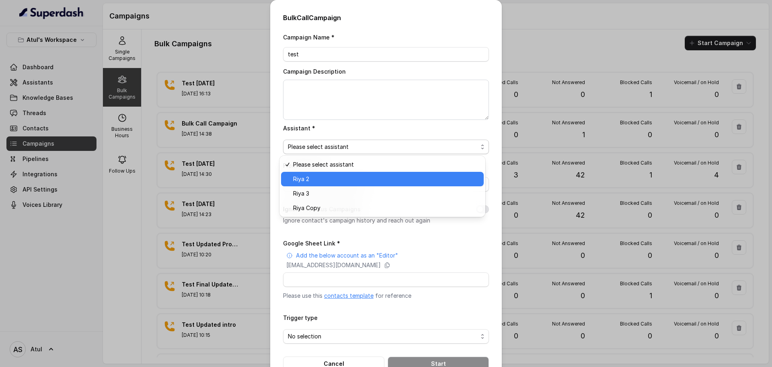
click at [339, 181] on span "Riya 2" at bounding box center [386, 179] width 186 height 10
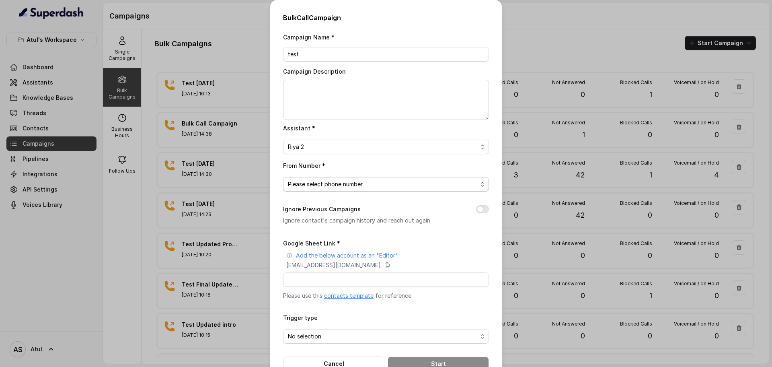
click at [335, 186] on span "Please select phone number" at bounding box center [383, 184] width 190 height 10
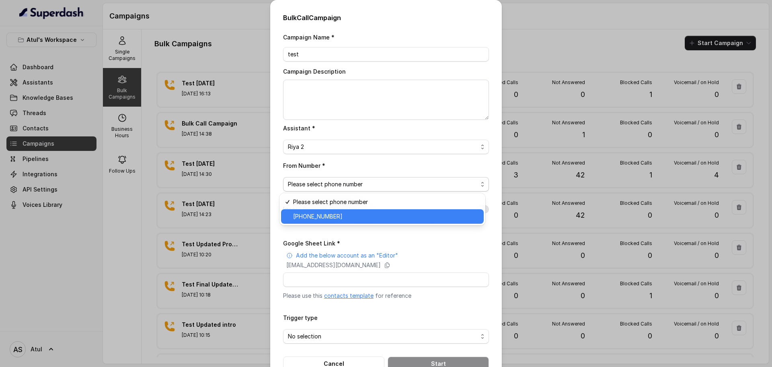
click at [329, 216] on span "+918035743334" at bounding box center [386, 217] width 186 height 10
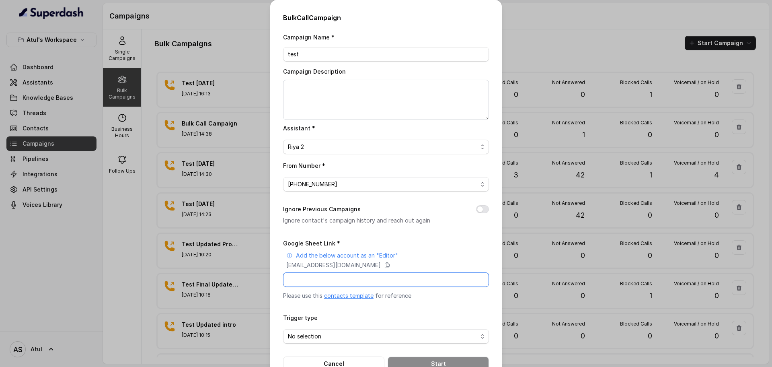
click at [328, 276] on input "Google Sheet Link *" at bounding box center [386, 279] width 206 height 14
paste input "https://docs.google.com/spreadsheets/d/1rRqwuFC2I6E5Gj5ypf4s6RTQdE-MZiDnv-gJdRn…"
type input "https://docs.google.com/spreadsheets/d/1rRqwuFC2I6E5Gj5ypf4s6RTQdE-MZiDnv-gJdRn…"
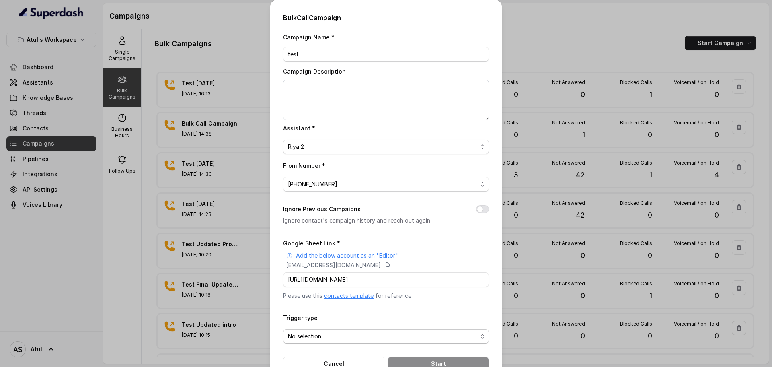
click at [362, 334] on span "No selection" at bounding box center [383, 336] width 190 height 10
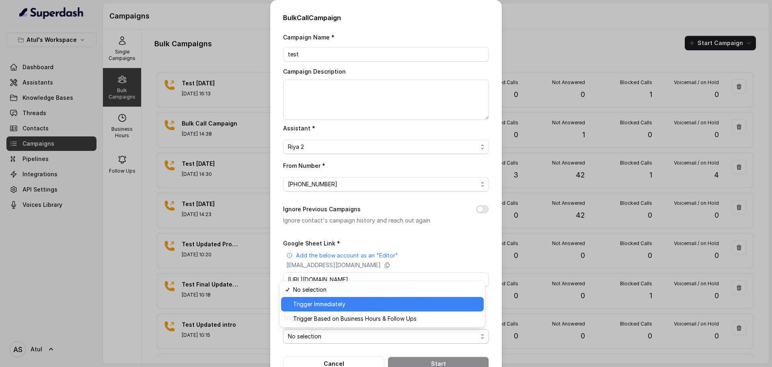
click at [319, 307] on span "Trigger Immediately" at bounding box center [386, 304] width 186 height 10
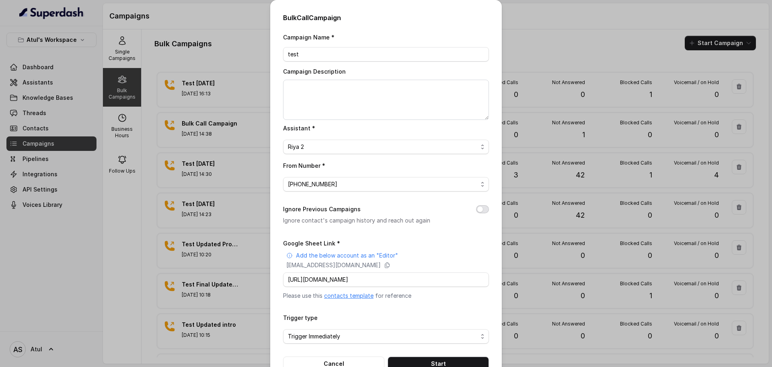
click at [483, 210] on button "Ignore Previous Campaigns" at bounding box center [482, 209] width 13 height 8
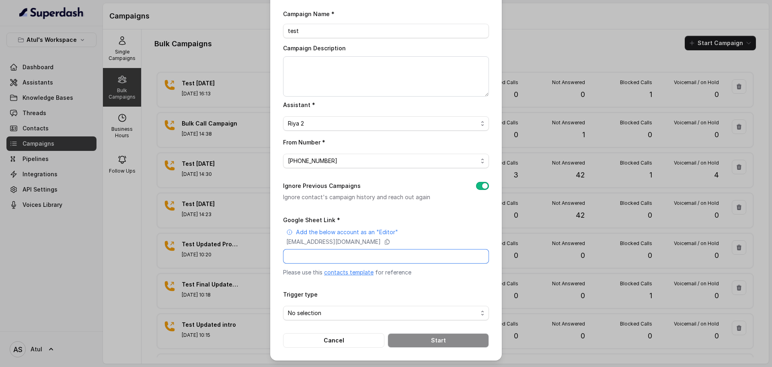
click at [361, 252] on input "Google Sheet Link *" at bounding box center [386, 256] width 206 height 14
paste input "https://docs.google.com/spreadsheets/d/1rRqwuFC2I6E5Gj5ypf4s6RTQdE-MZiDnv-gJdRn…"
type input "https://docs.google.com/spreadsheets/d/1rRqwuFC2I6E5Gj5ypf4s6RTQdE-MZiDnv-gJdRn…"
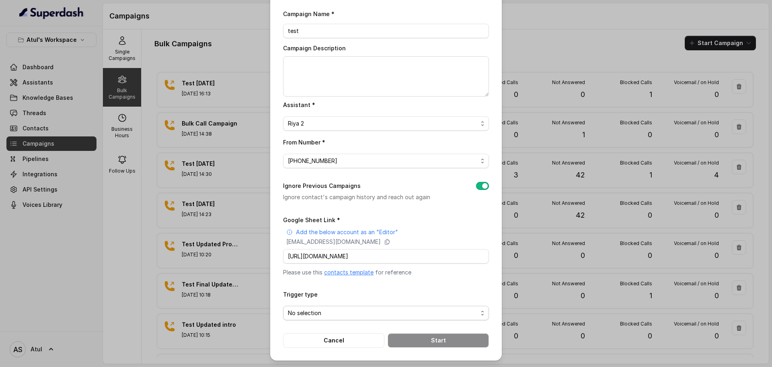
click at [353, 310] on span "No selection" at bounding box center [383, 313] width 190 height 10
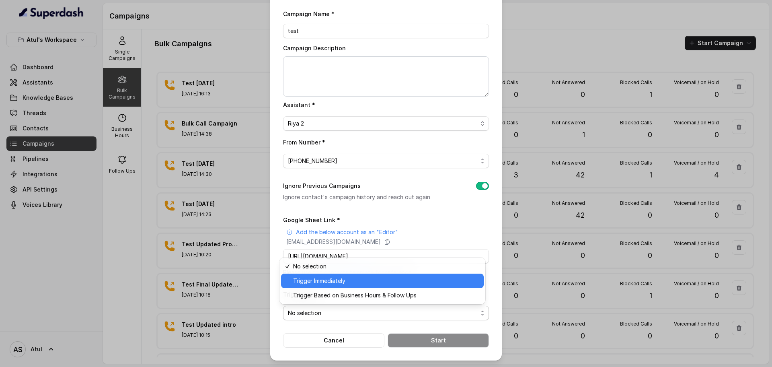
click at [324, 276] on span "Trigger Immediately" at bounding box center [386, 281] width 186 height 10
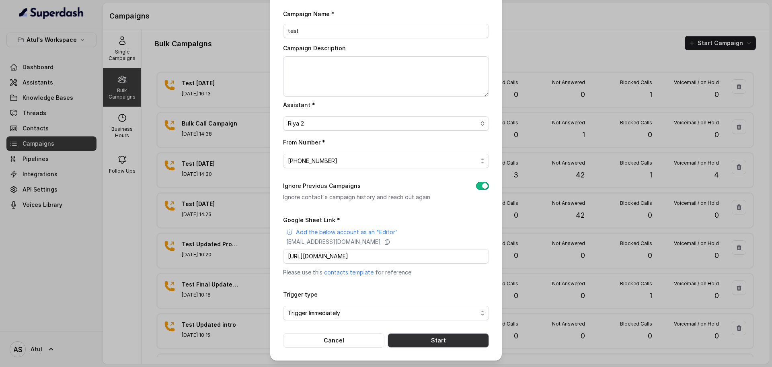
click at [432, 341] on button "Start" at bounding box center [438, 340] width 101 height 14
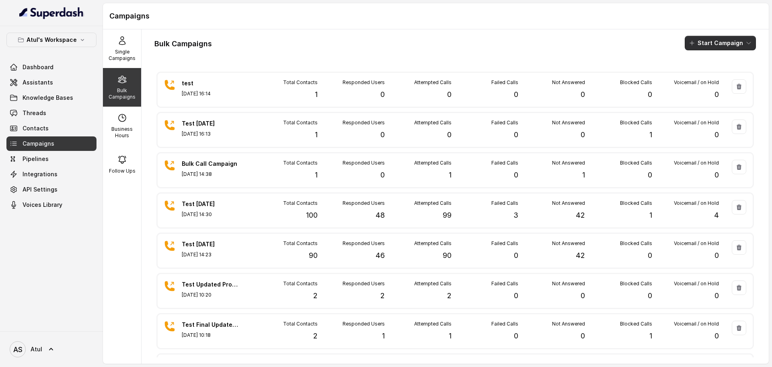
click at [709, 44] on button "Start Campaign" at bounding box center [720, 43] width 71 height 14
click at [703, 76] on div "Call" at bounding box center [701, 74] width 39 height 8
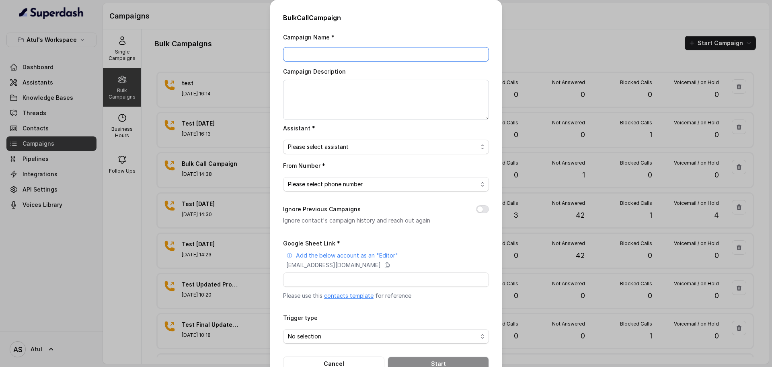
click at [330, 57] on input "Campaign Name *" at bounding box center [386, 54] width 206 height 14
type input "Test 2 - 6 september"
click at [329, 94] on textarea "Campaign Description" at bounding box center [386, 100] width 206 height 40
click at [348, 146] on span "Please select assistant" at bounding box center [383, 147] width 190 height 10
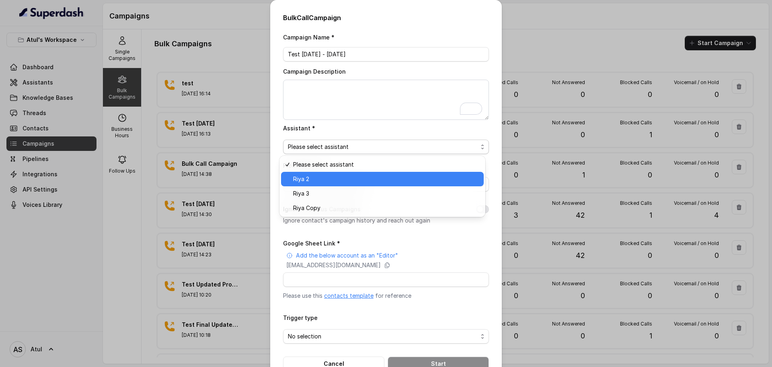
click at [344, 183] on span "Riya 2" at bounding box center [386, 179] width 186 height 10
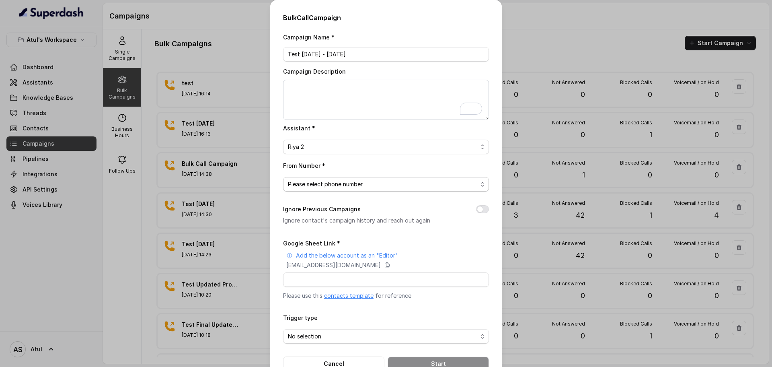
click at [360, 184] on span "Please select phone number" at bounding box center [383, 184] width 190 height 10
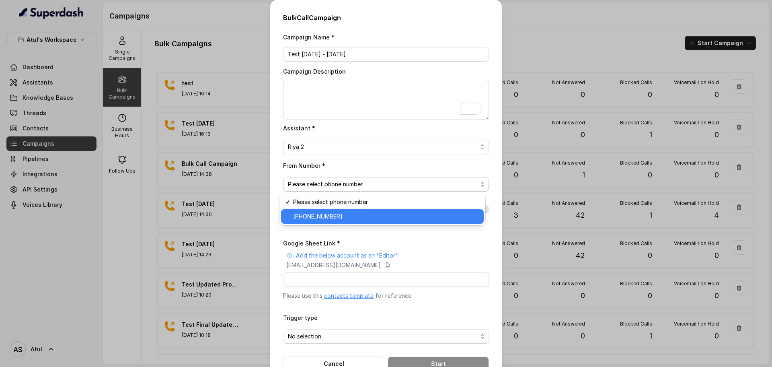
click at [355, 214] on span "+918035743334" at bounding box center [386, 217] width 186 height 10
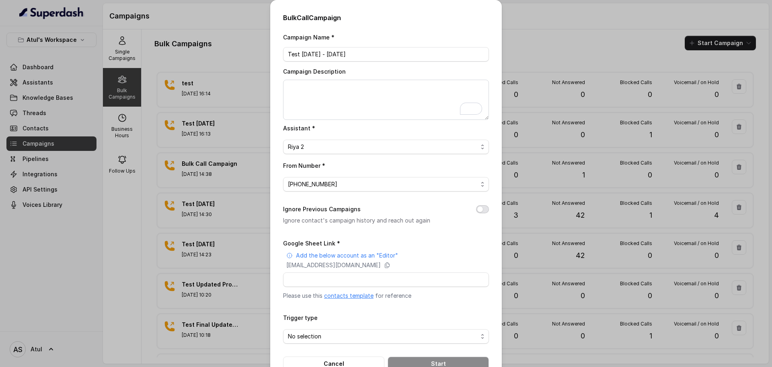
click at [477, 208] on button "Ignore Previous Campaigns" at bounding box center [482, 209] width 13 height 8
click at [355, 281] on input "Google Sheet Link *" at bounding box center [386, 279] width 206 height 14
paste input "https://docs.google.com/spreadsheets/d/1dnoiwGWSsWeGBWDr_wWgY35S7cV8eKyWTASYOcc…"
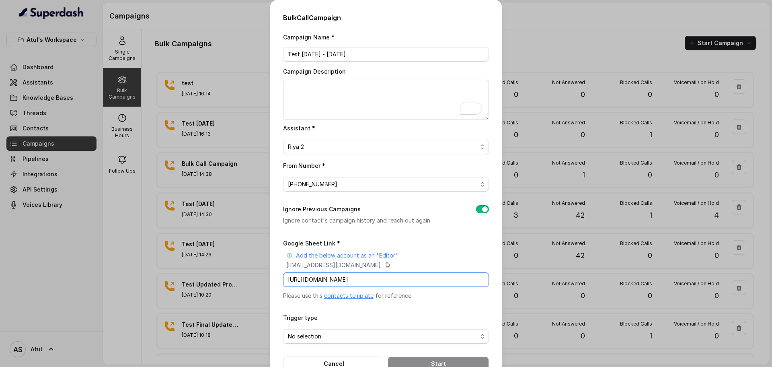
type input "https://docs.google.com/spreadsheets/d/1dnoiwGWSsWeGBWDr_wWgY35S7cV8eKyWTASYOcc…"
click at [422, 311] on form "Google Sheet Link * Add the below account as an "Editor" superdash@superdash-38…" at bounding box center [386, 304] width 206 height 133
click at [337, 336] on span "No selection" at bounding box center [383, 336] width 190 height 10
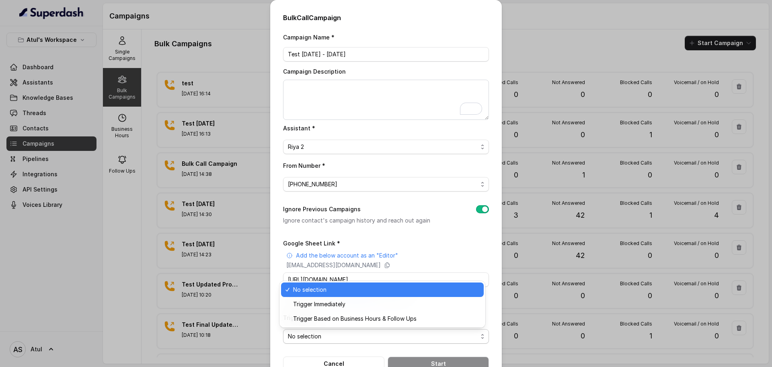
click at [337, 336] on span "No selection" at bounding box center [383, 336] width 190 height 10
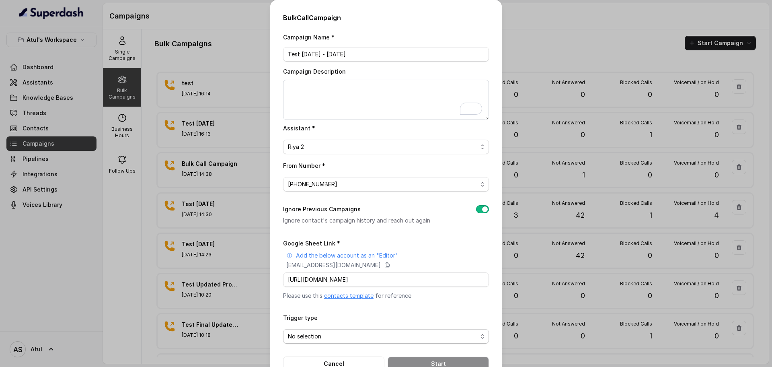
click at [332, 333] on span "No selection" at bounding box center [383, 336] width 190 height 10
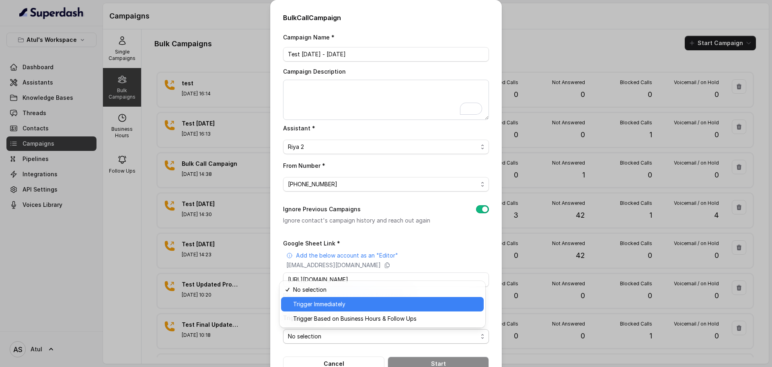
click at [343, 305] on span "Trigger Immediately" at bounding box center [386, 304] width 186 height 10
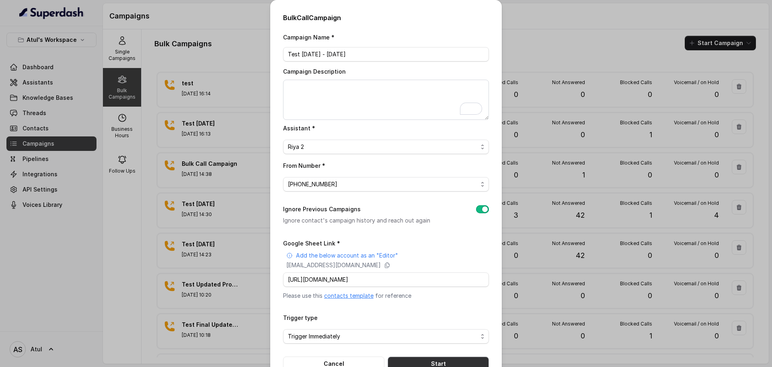
click at [414, 359] on button "Start" at bounding box center [438, 363] width 101 height 14
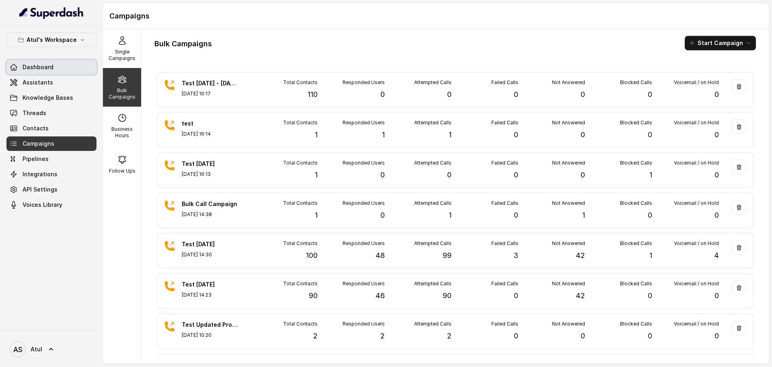
click at [34, 66] on span "Dashboard" at bounding box center [38, 67] width 31 height 8
